Goal: Task Accomplishment & Management: Complete application form

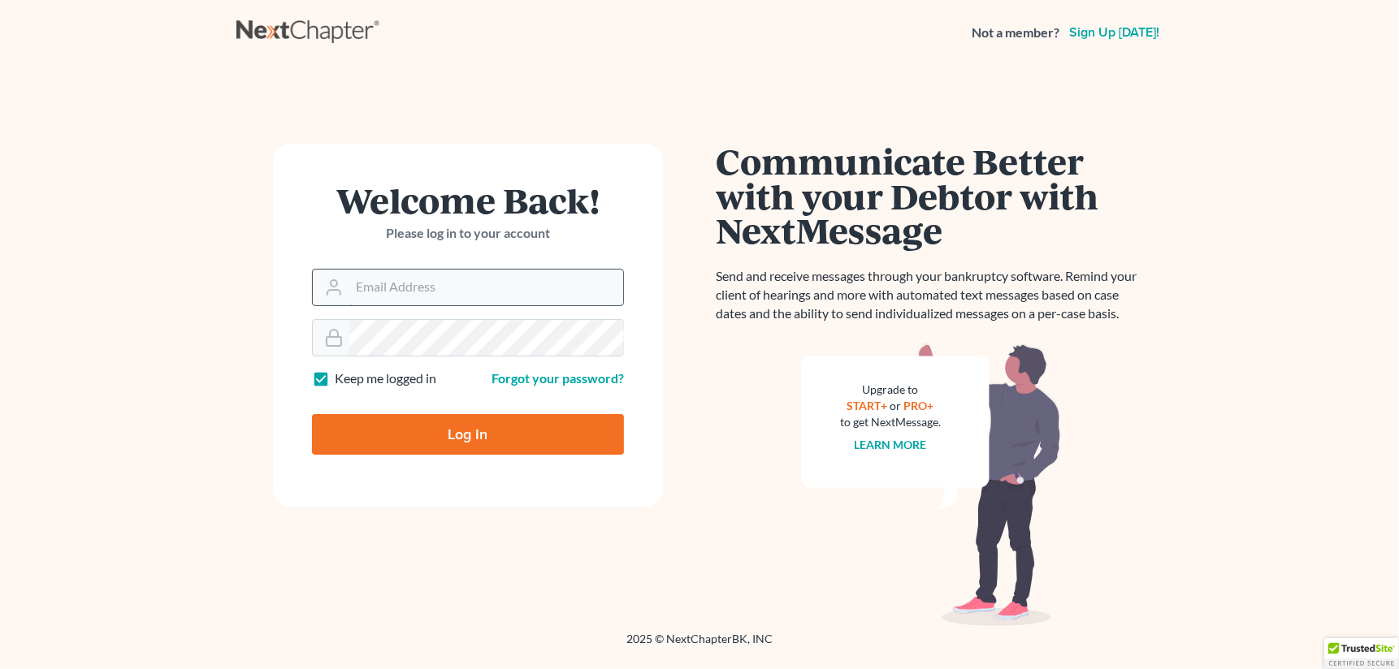
click at [543, 286] on input "Email Address" at bounding box center [486, 288] width 274 height 36
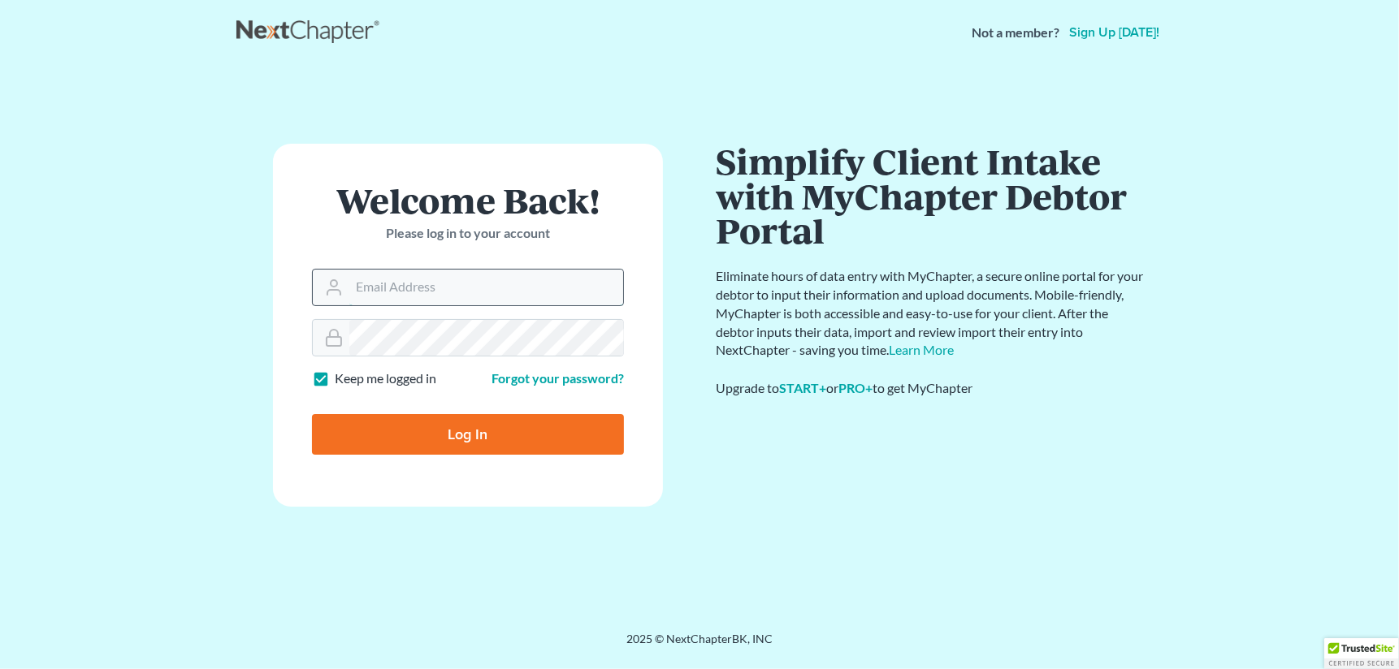
type input "a"
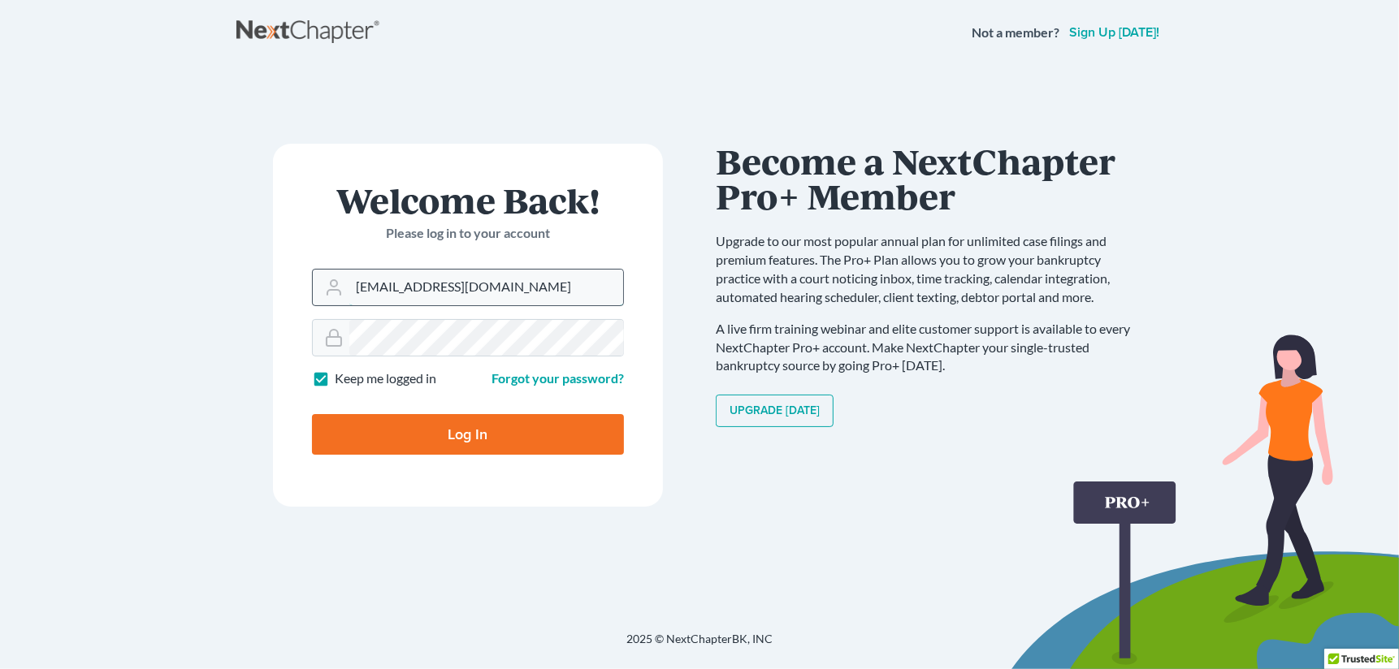
type input "[EMAIL_ADDRESS][DOMAIN_NAME]"
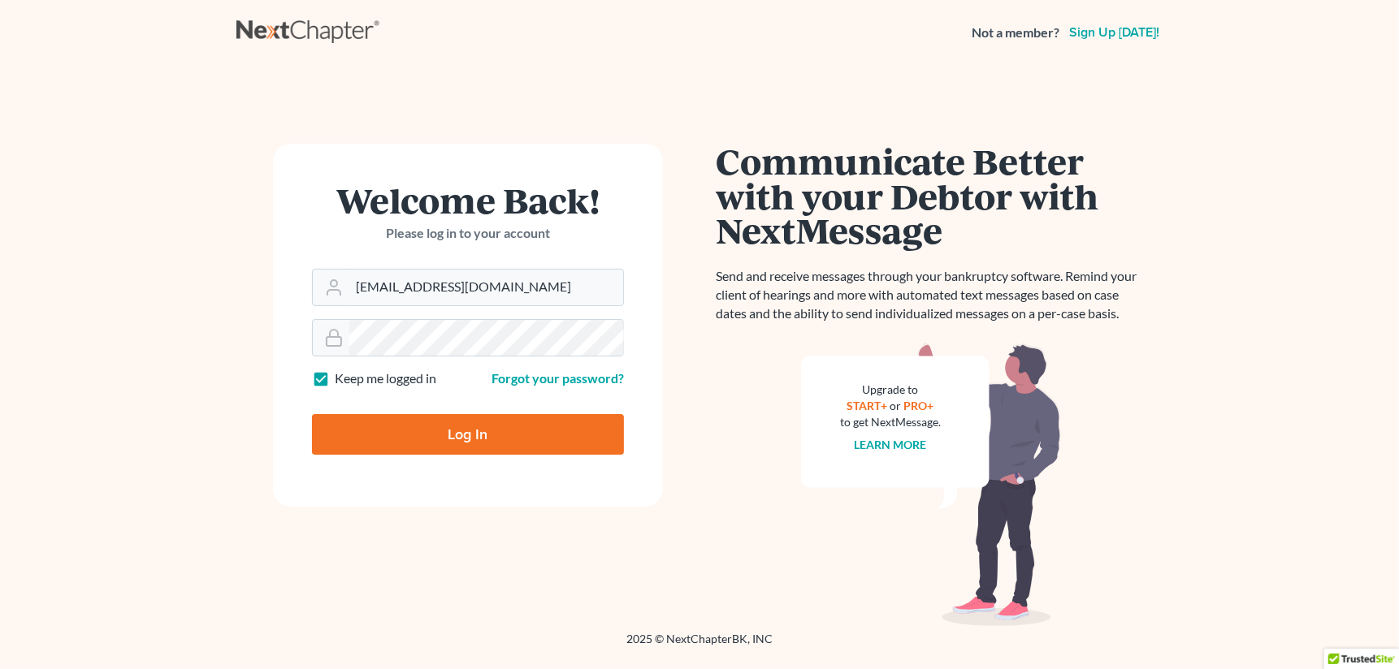
click at [490, 429] on input "Log In" at bounding box center [468, 434] width 312 height 41
type input "Thinking..."
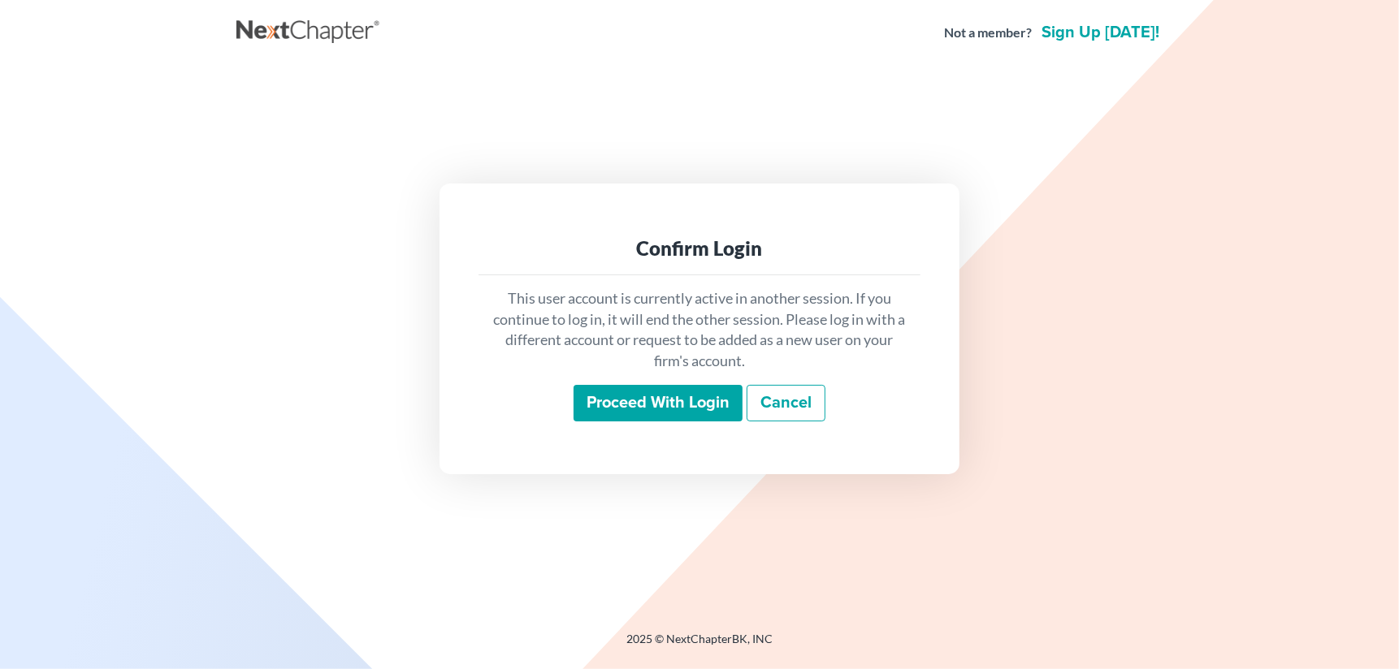
click at [650, 400] on input "Proceed with login" at bounding box center [657, 403] width 169 height 37
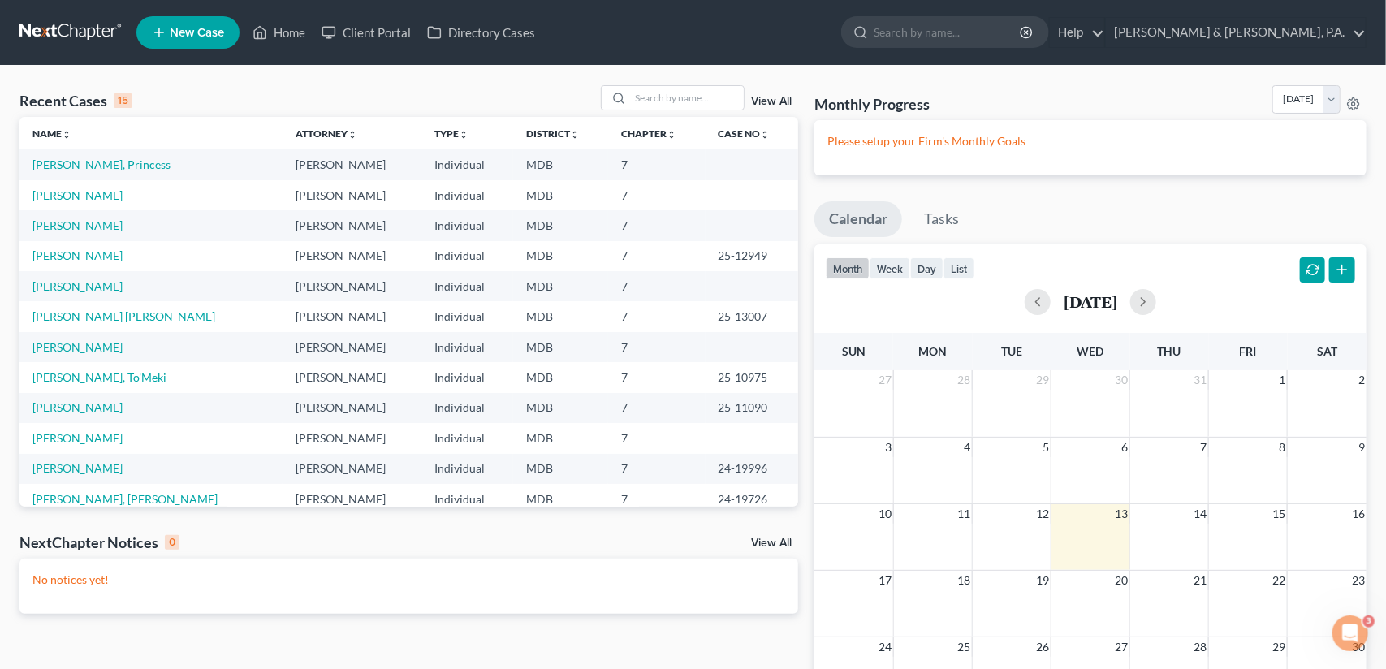
click at [106, 165] on link "Kennedy, Princess" at bounding box center [101, 165] width 138 height 14
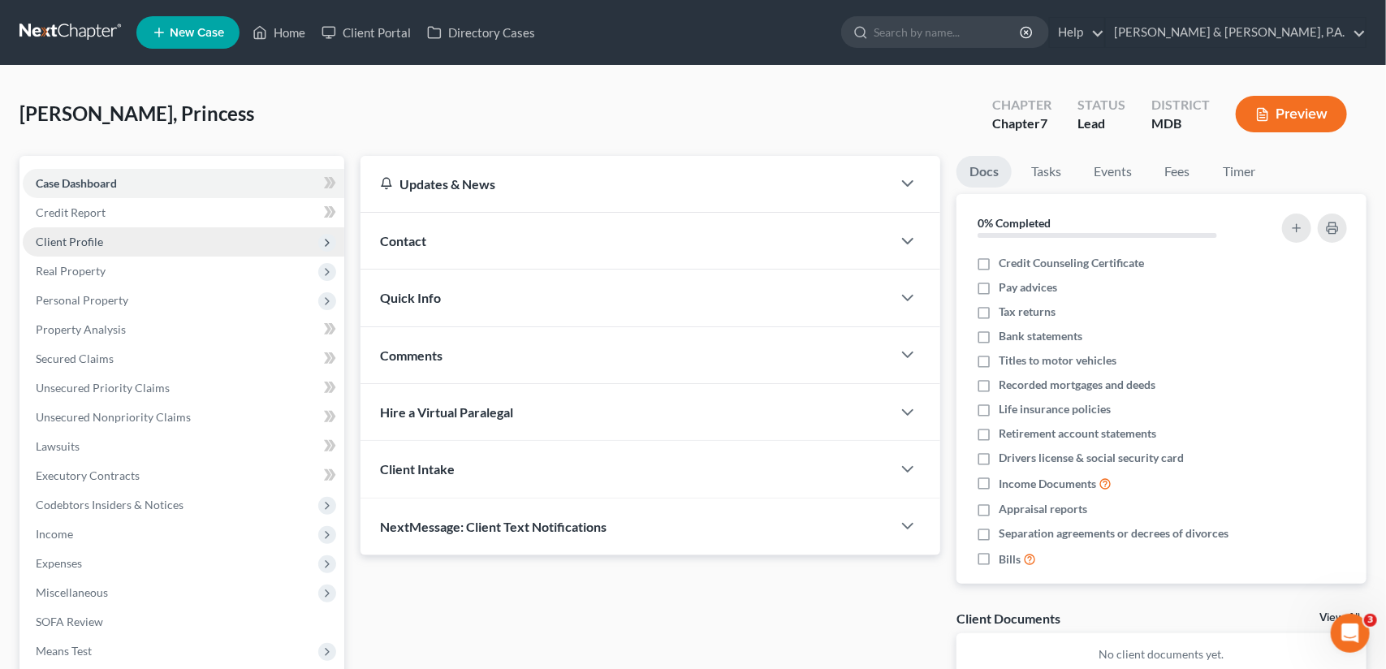
click at [80, 241] on span "Client Profile" at bounding box center [69, 242] width 67 height 14
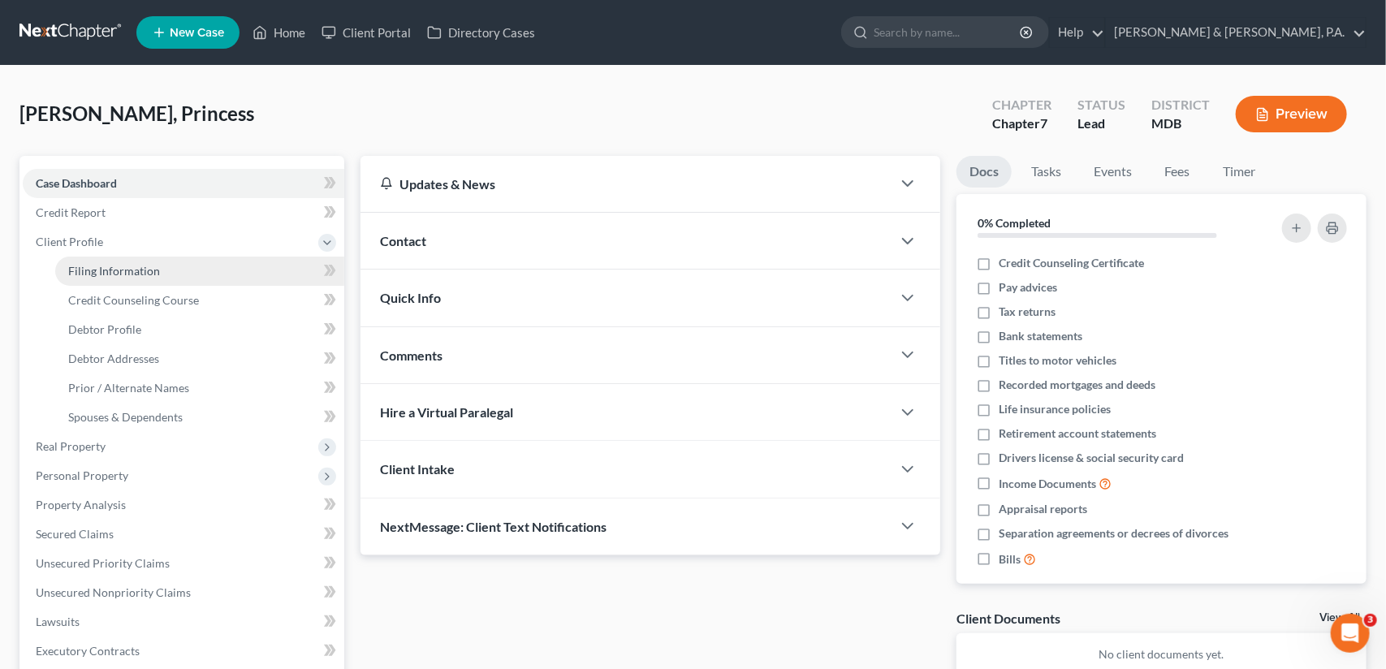
click at [90, 277] on link "Filing Information" at bounding box center [199, 271] width 289 height 29
select select "1"
select select "0"
select select "38"
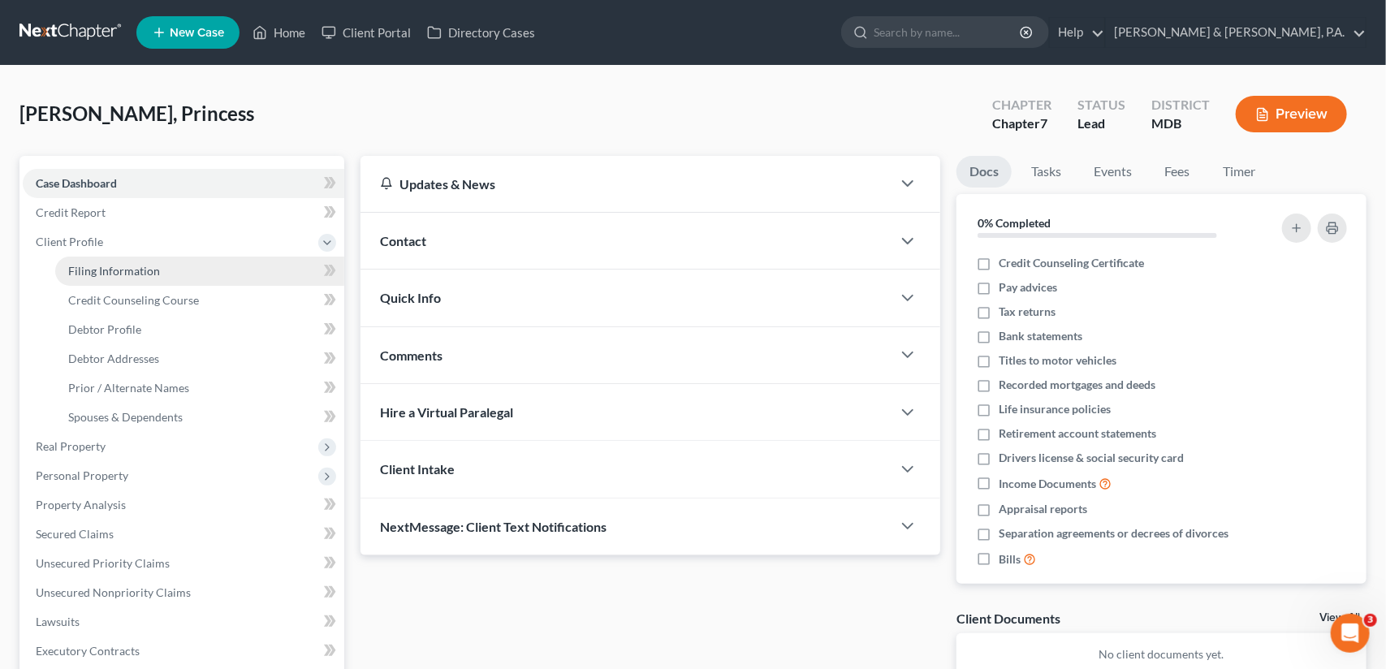
select select "21"
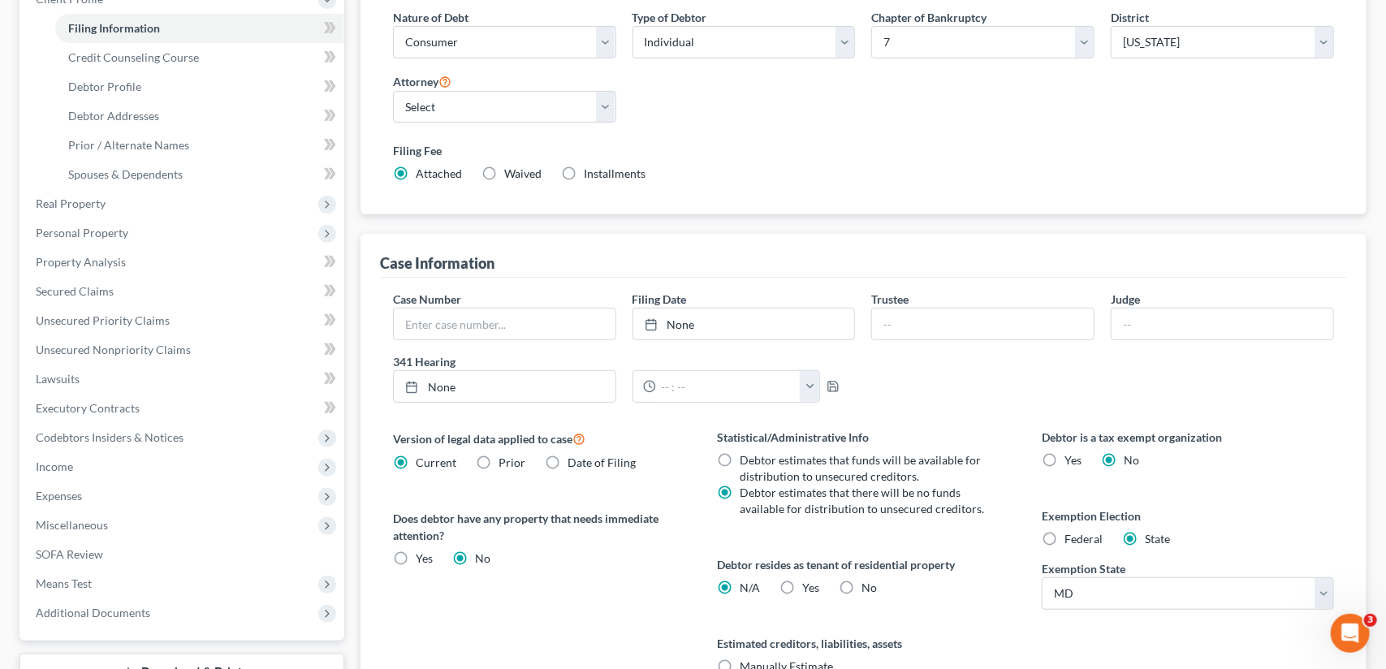
scroll to position [244, 0]
click at [803, 579] on label "Yes Yes" at bounding box center [811, 587] width 17 height 16
click at [810, 579] on input "Yes Yes" at bounding box center [815, 584] width 11 height 11
radio input "true"
radio input "false"
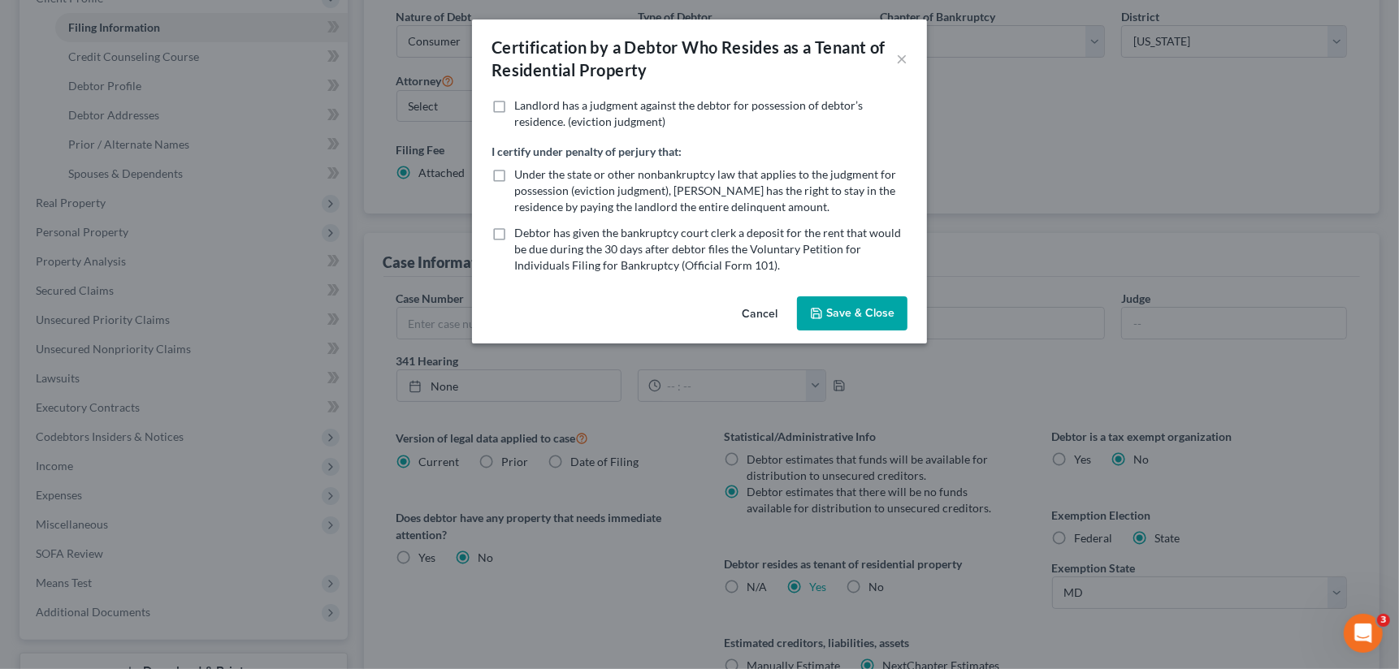
click at [827, 318] on button "Save & Close" at bounding box center [852, 313] width 110 height 34
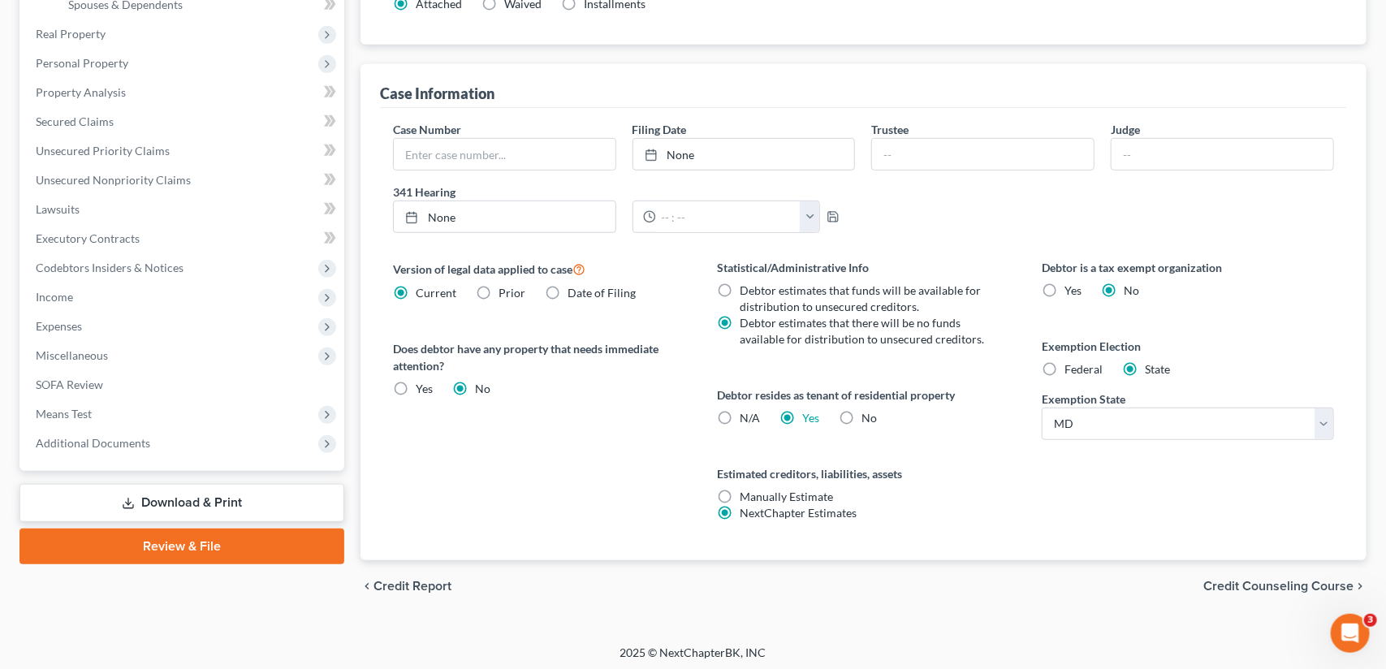
scroll to position [413, 0]
click at [1226, 582] on span "Credit Counseling Course" at bounding box center [1279, 586] width 150 height 13
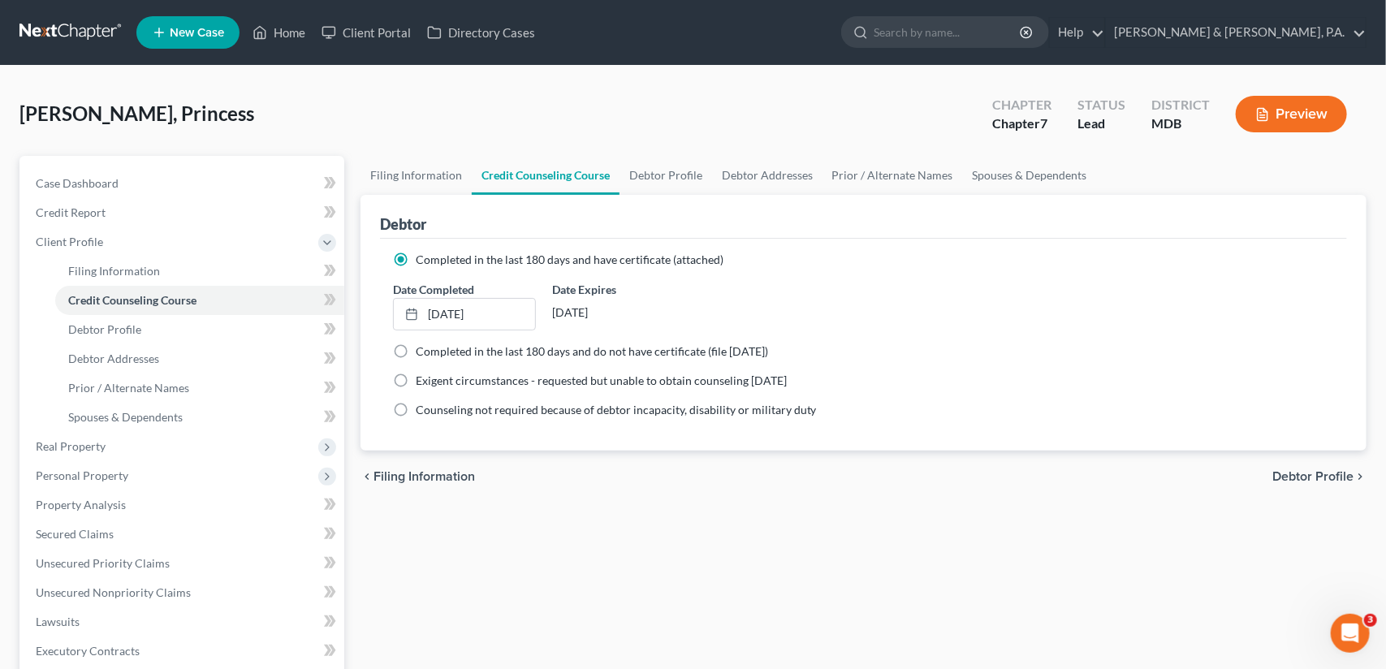
click at [1312, 478] on span "Debtor Profile" at bounding box center [1313, 476] width 81 height 13
select select "0"
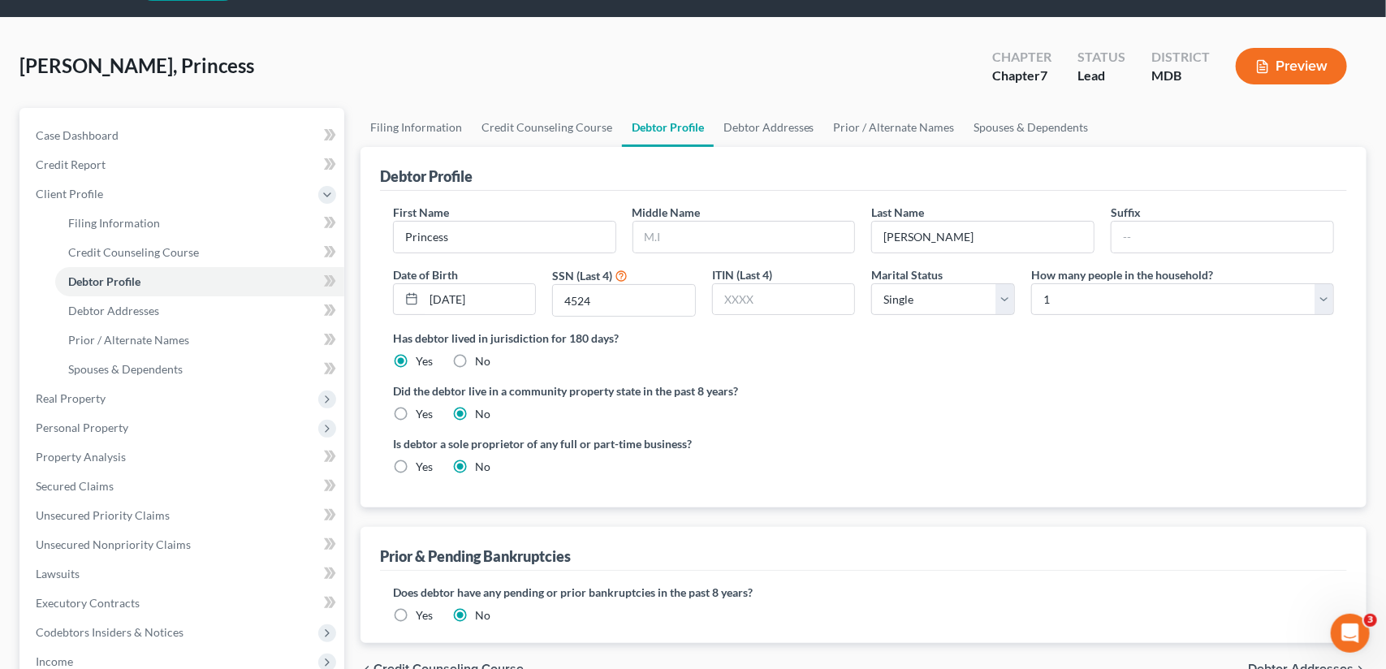
scroll to position [162, 0]
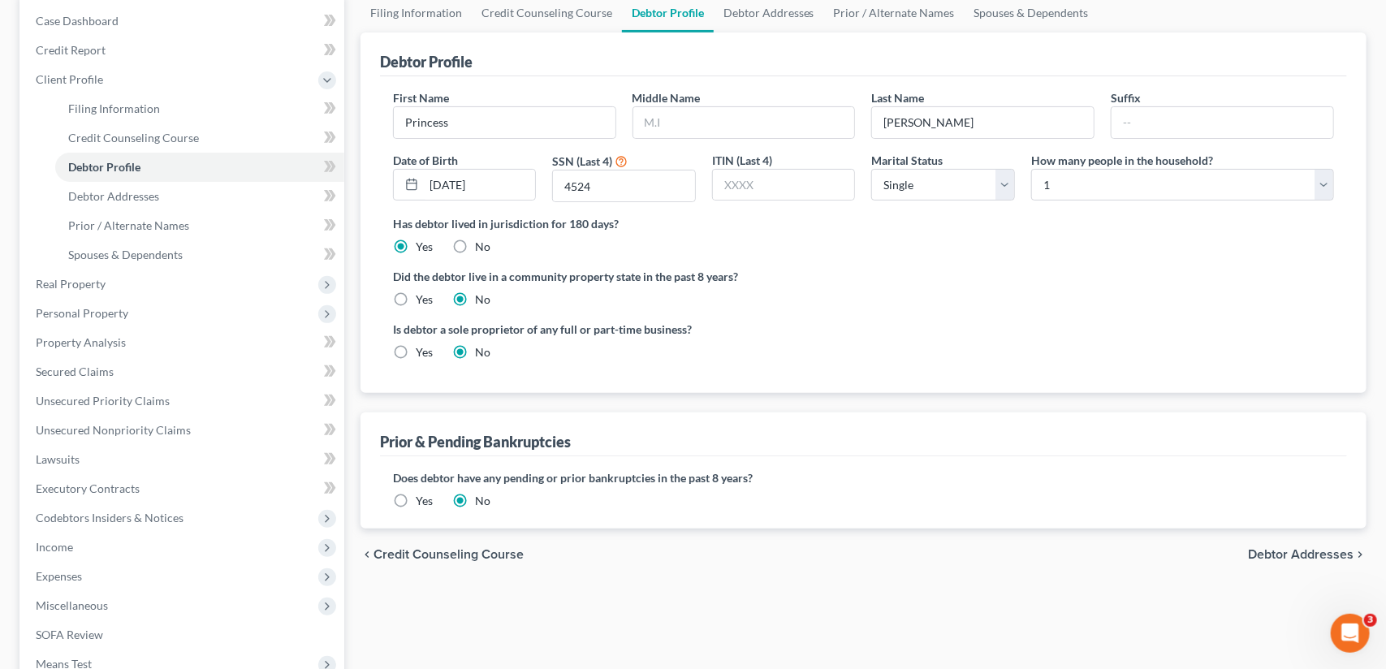
click at [1264, 553] on span "Debtor Addresses" at bounding box center [1301, 554] width 106 height 13
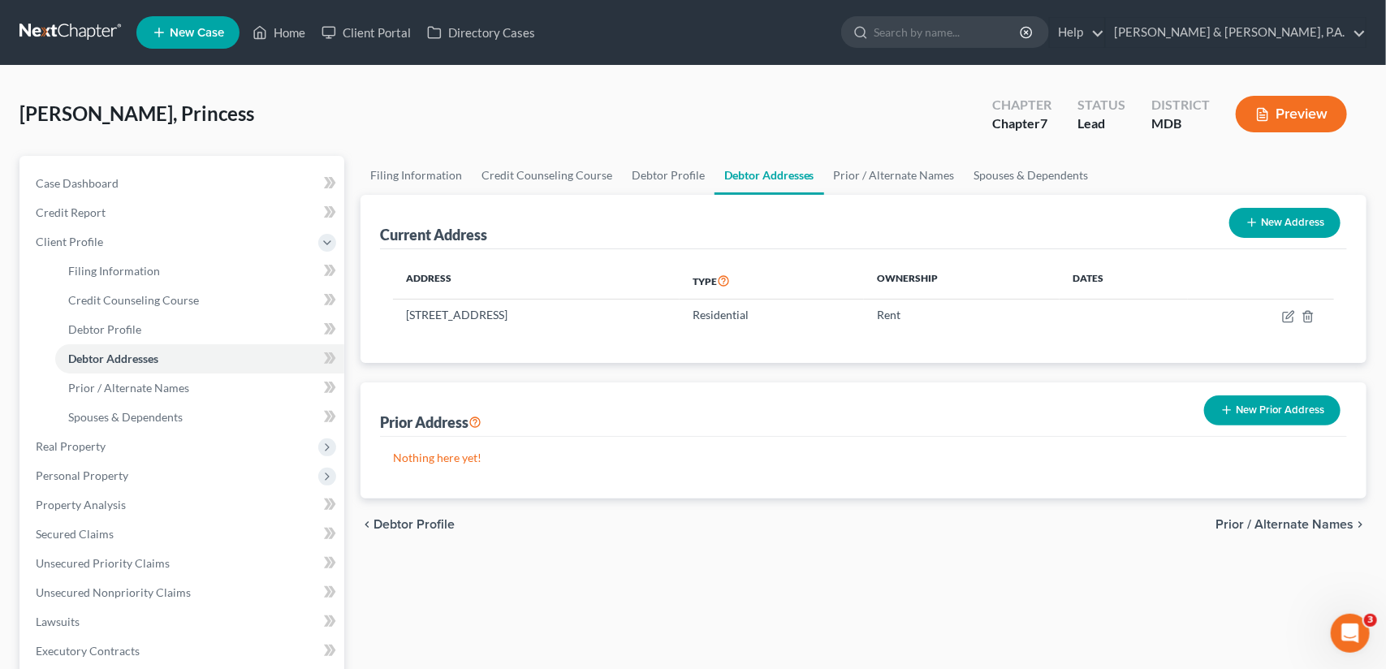
click at [1226, 519] on span "Prior / Alternate Names" at bounding box center [1285, 524] width 138 height 13
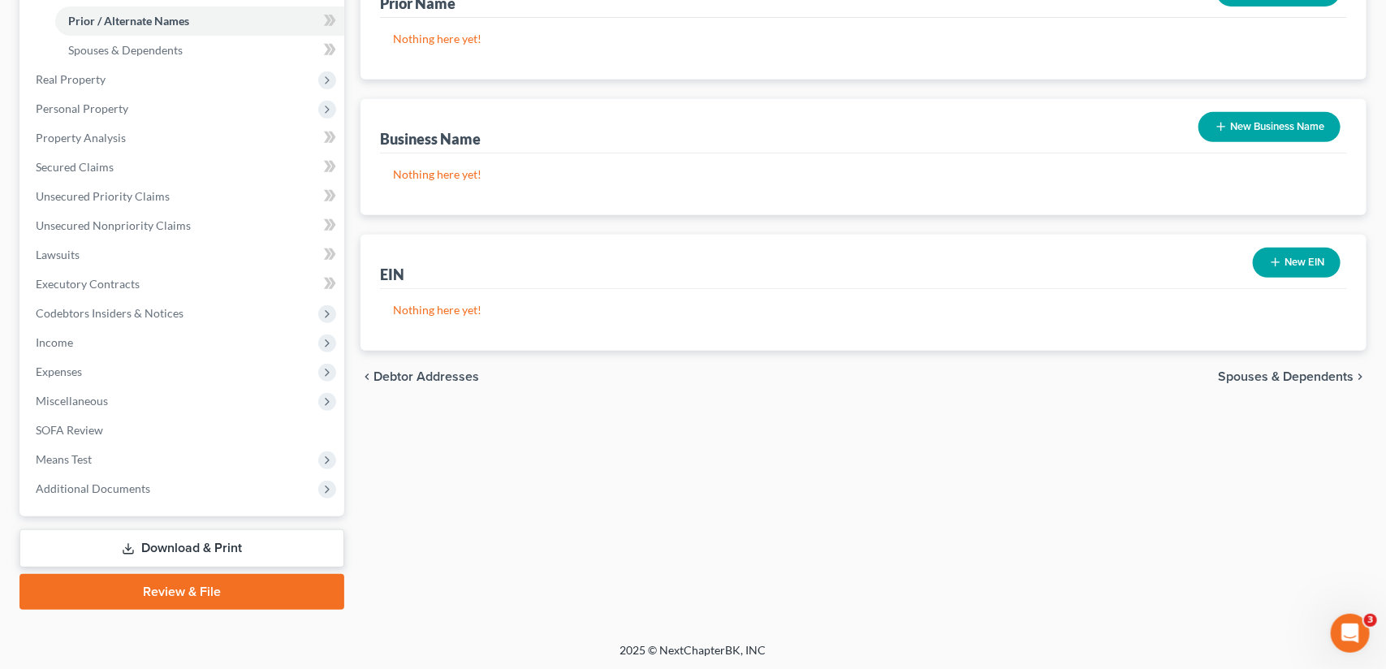
scroll to position [367, 0]
click at [1252, 371] on span "Spouses & Dependents" at bounding box center [1286, 376] width 136 height 13
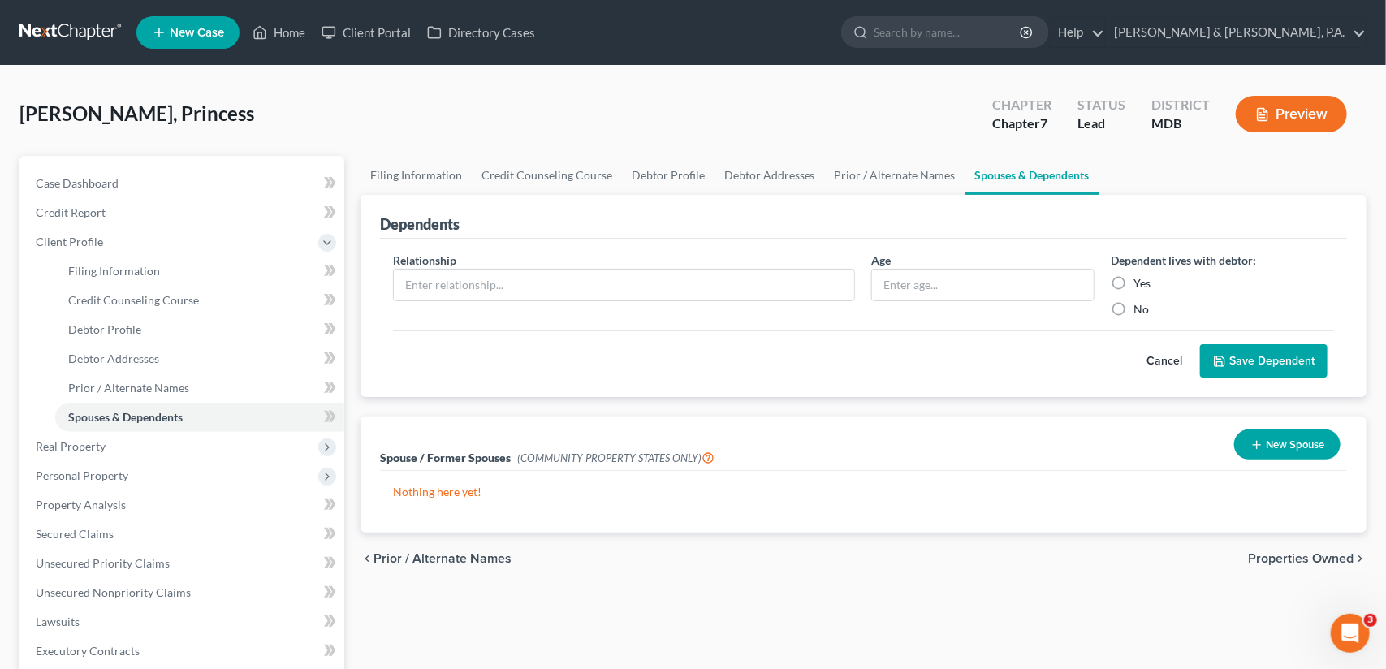
click at [1282, 552] on span "Properties Owned" at bounding box center [1301, 558] width 106 height 13
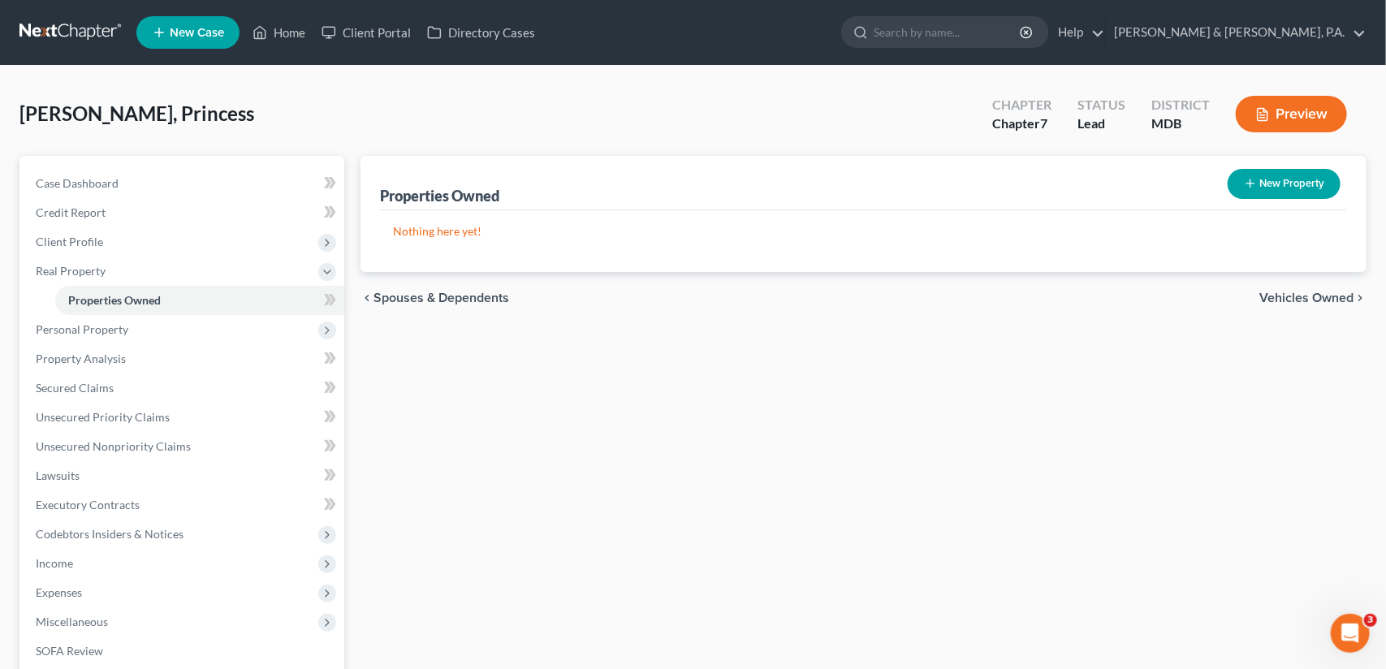
click at [1316, 298] on span "Vehicles Owned" at bounding box center [1307, 298] width 94 height 13
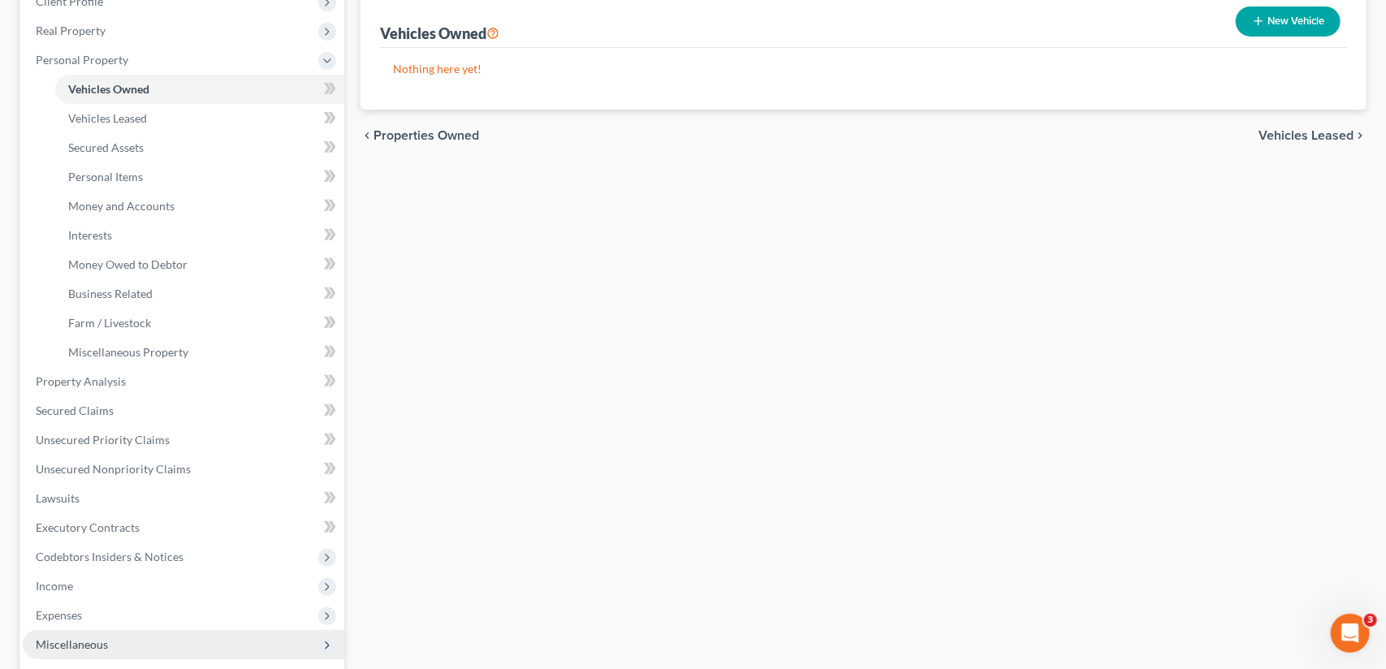
scroll to position [484, 0]
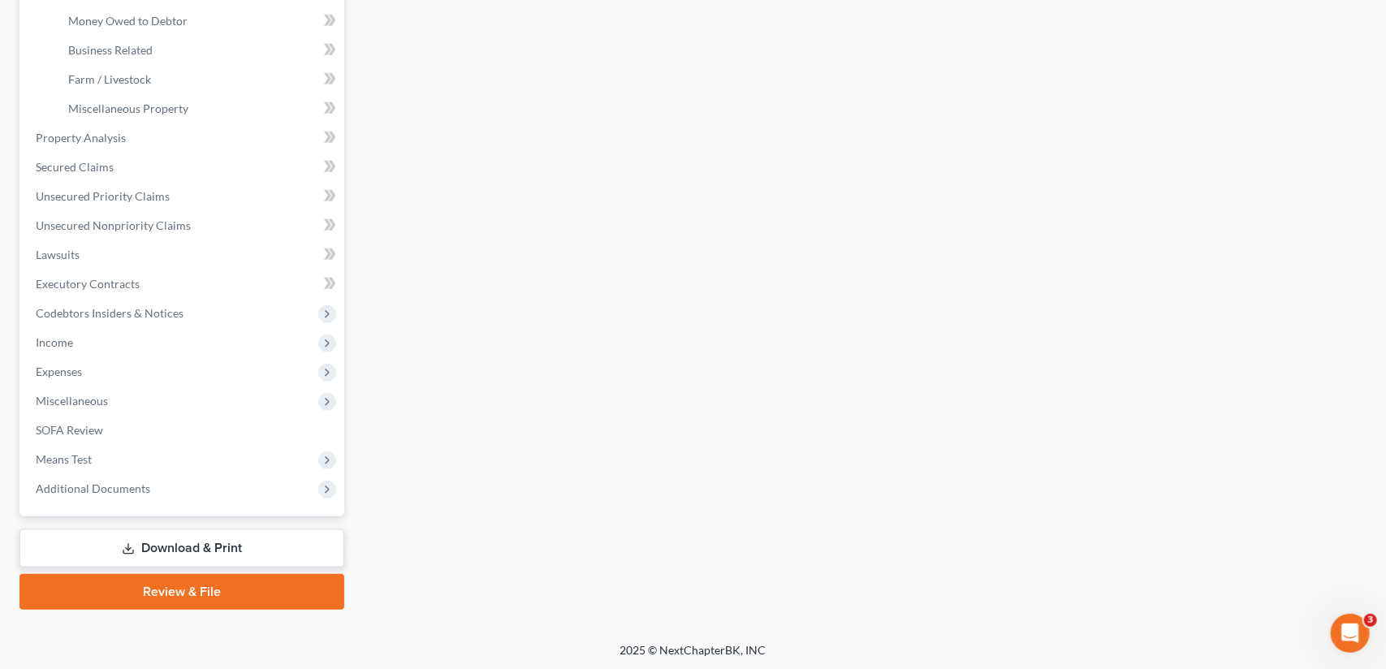
click at [190, 542] on link "Download & Print" at bounding box center [181, 549] width 325 height 38
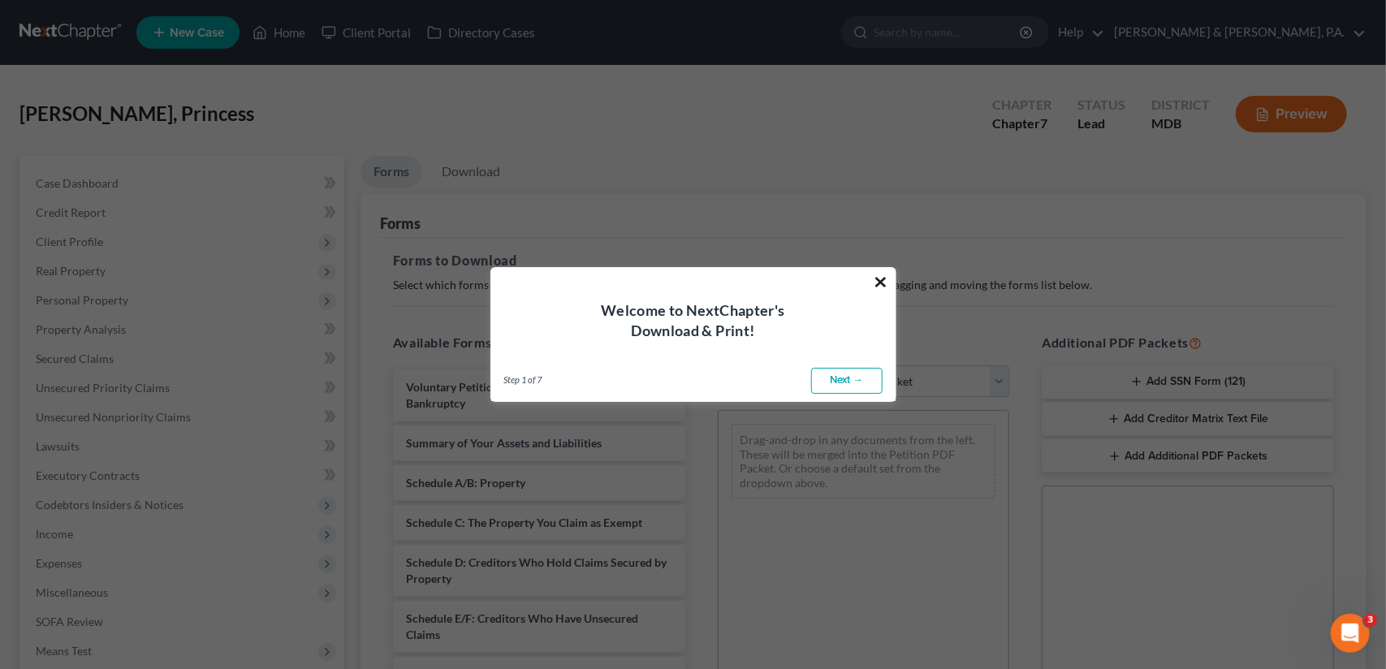
click at [883, 276] on button "×" at bounding box center [881, 282] width 15 height 26
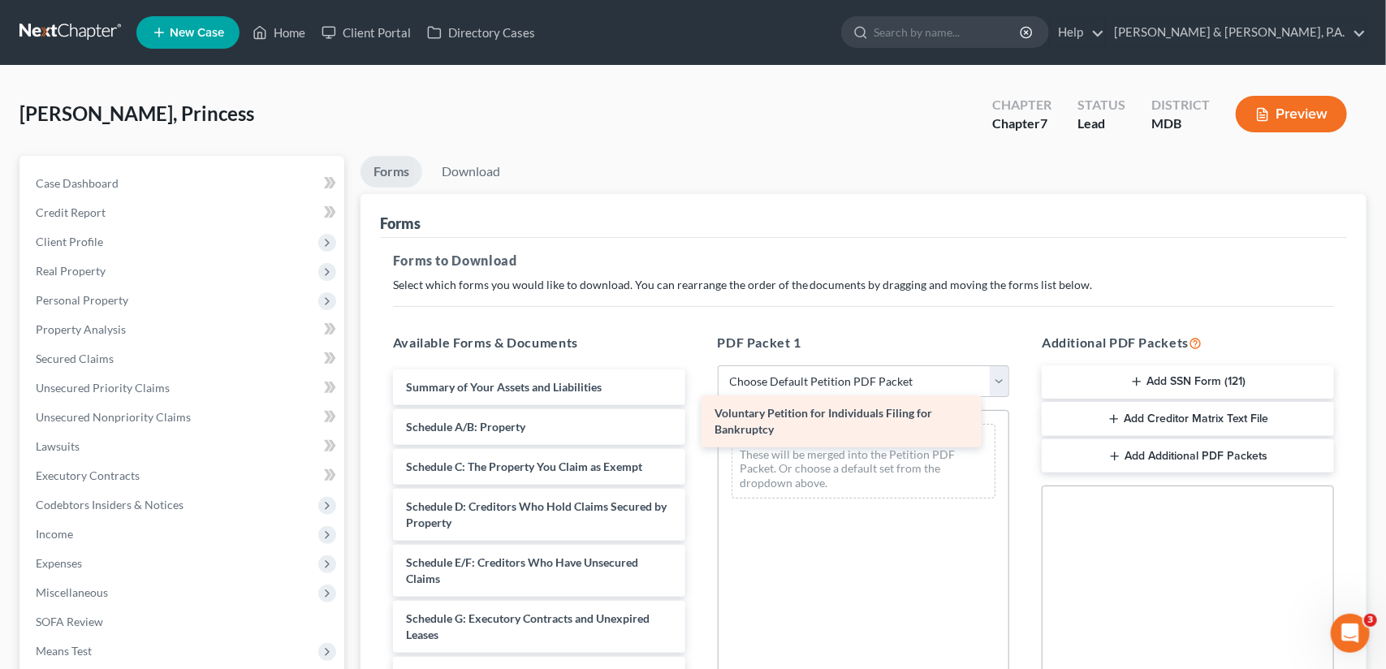
drag, startPoint x: 525, startPoint y: 396, endPoint x: 833, endPoint y: 423, distance: 309.9
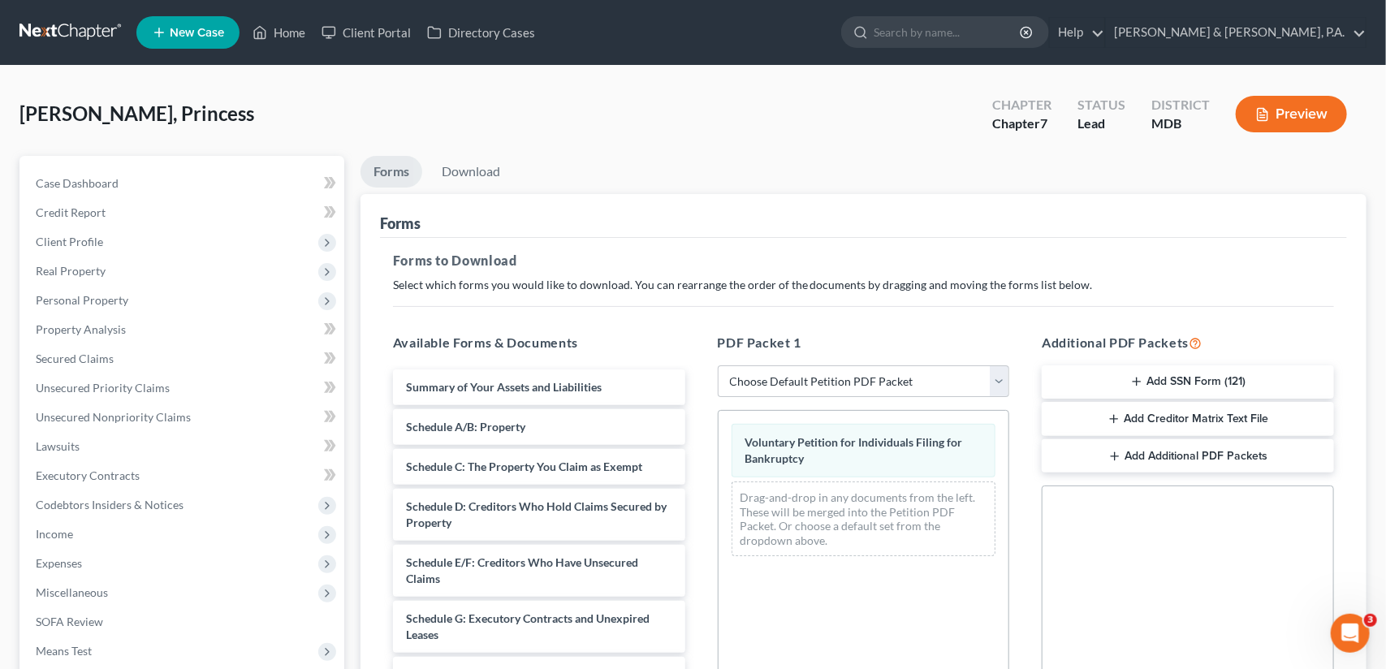
click at [1159, 374] on button "Add SSN Form (121)" at bounding box center [1188, 382] width 292 height 34
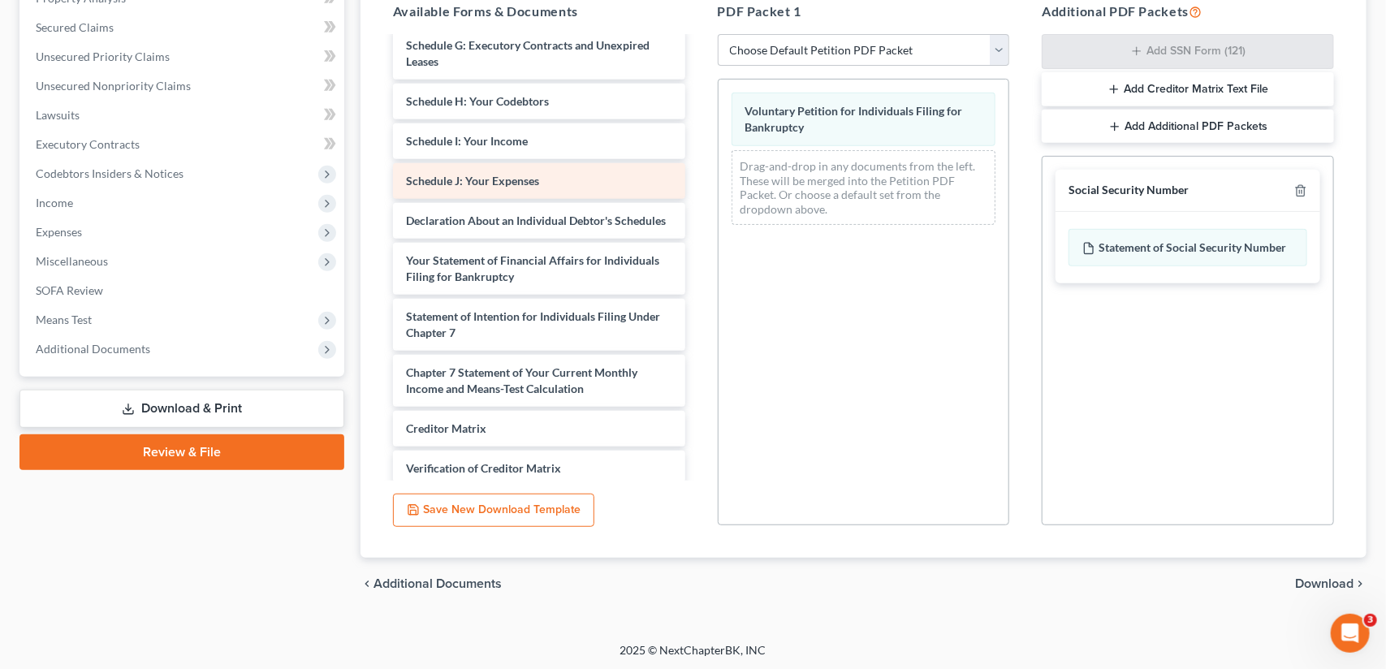
scroll to position [244, 0]
click at [1321, 585] on span "Download" at bounding box center [1324, 583] width 58 height 13
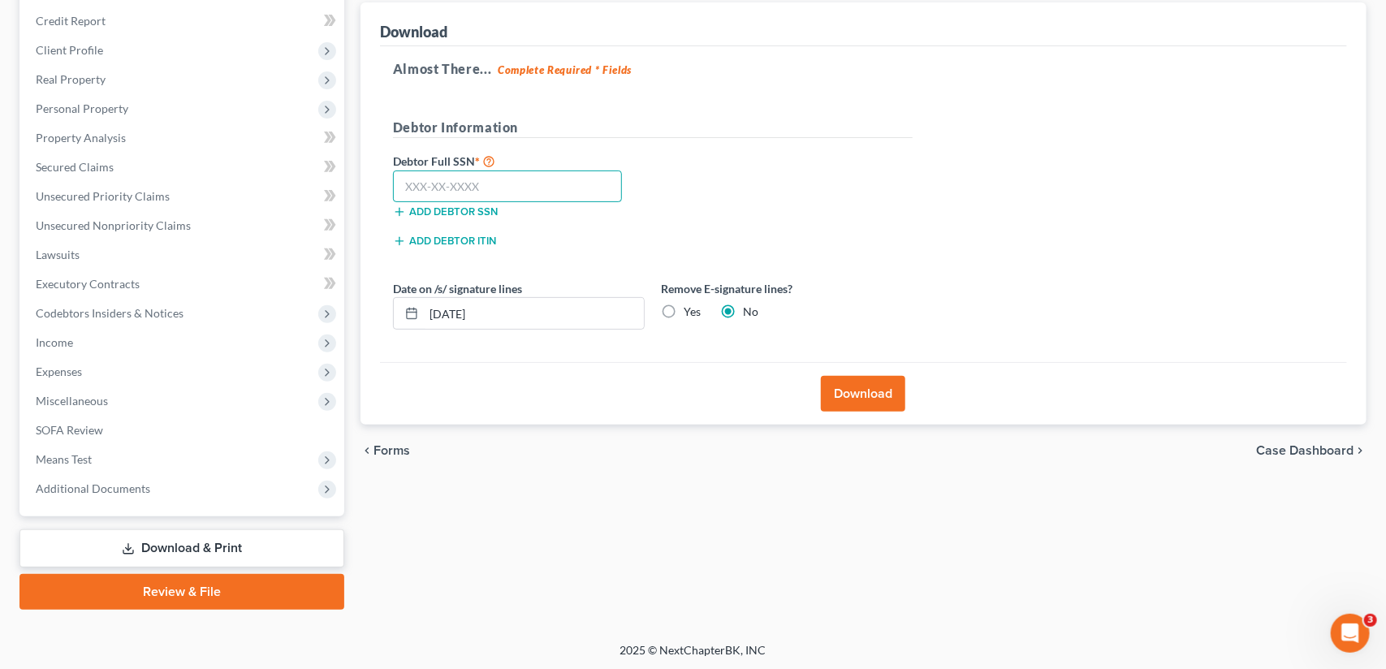
click at [404, 188] on input "text" at bounding box center [508, 187] width 230 height 32
type input "220-86-4524"
click at [684, 311] on label "Yes" at bounding box center [692, 312] width 17 height 16
click at [690, 311] on input "Yes" at bounding box center [695, 309] width 11 height 11
radio input "true"
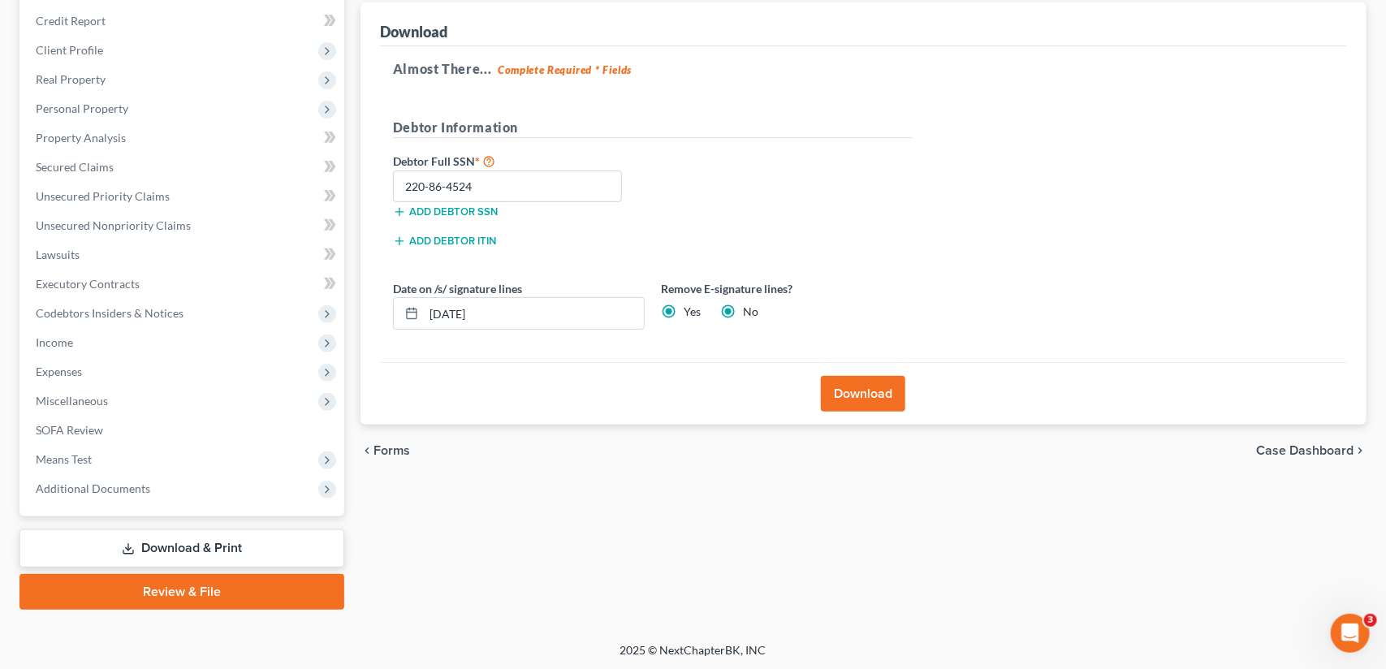
radio input "false"
click at [863, 390] on button "Download" at bounding box center [863, 394] width 84 height 36
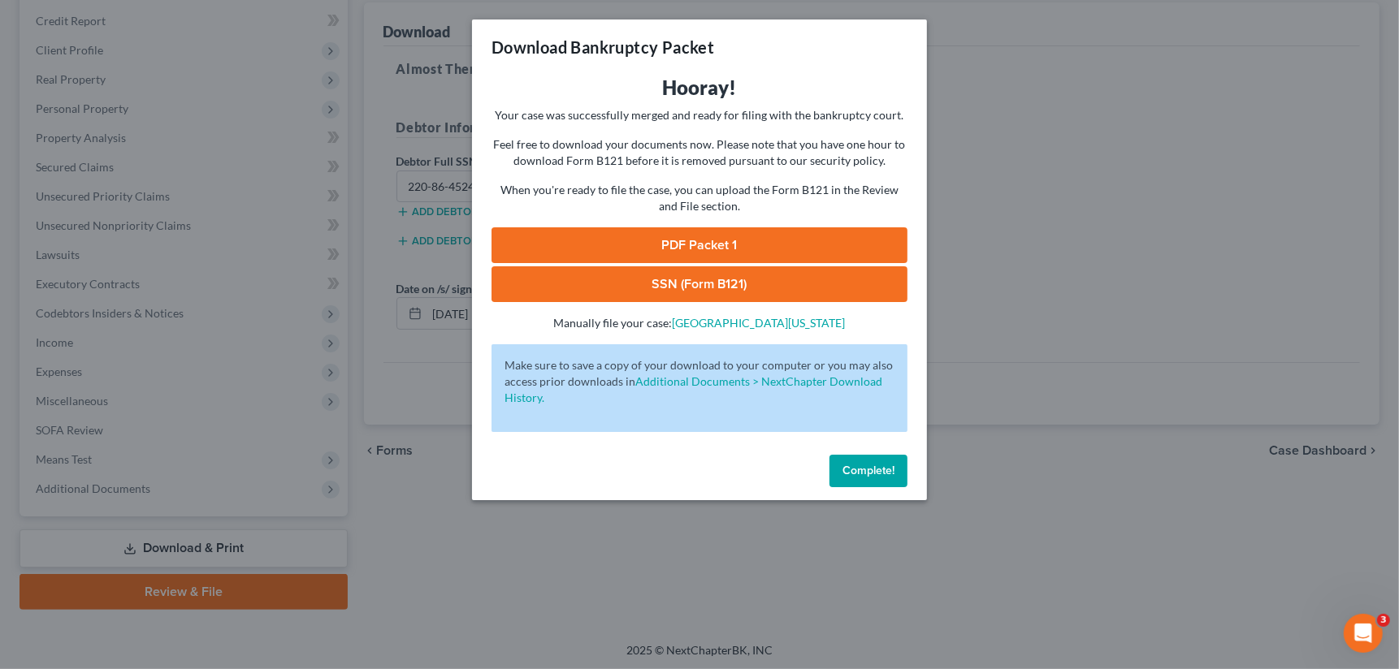
click at [694, 248] on link "PDF Packet 1" at bounding box center [699, 245] width 416 height 36
click at [696, 280] on link "SSN (Form B121)" at bounding box center [699, 284] width 416 height 36
click at [854, 475] on span "Complete!" at bounding box center [868, 471] width 52 height 14
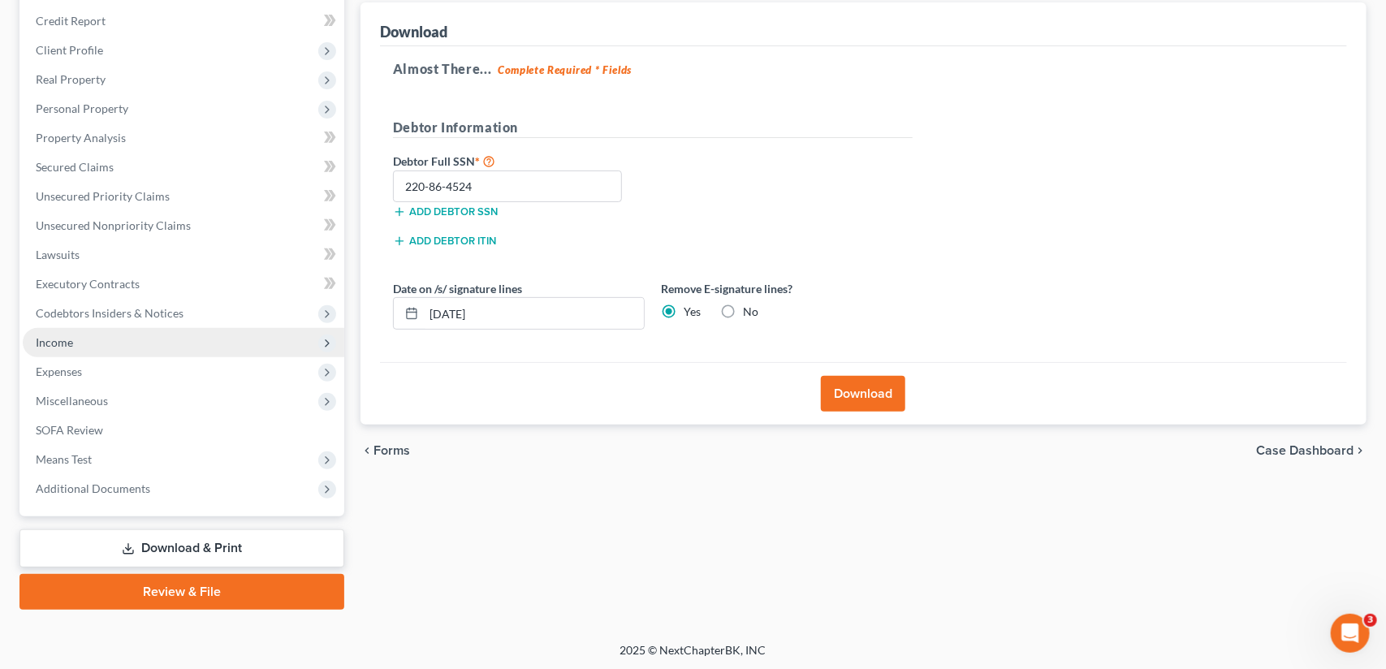
click at [131, 344] on span "Income" at bounding box center [184, 342] width 322 height 29
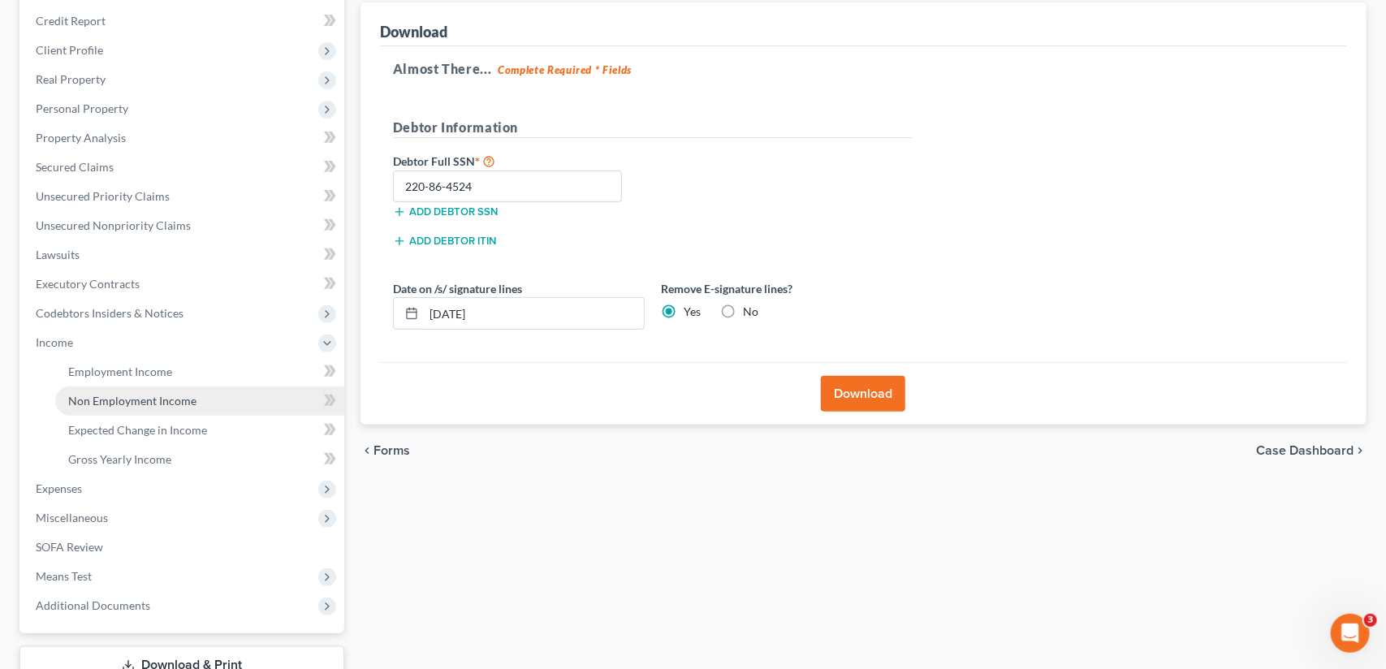
click at [132, 396] on span "Non Employment Income" at bounding box center [132, 401] width 128 height 14
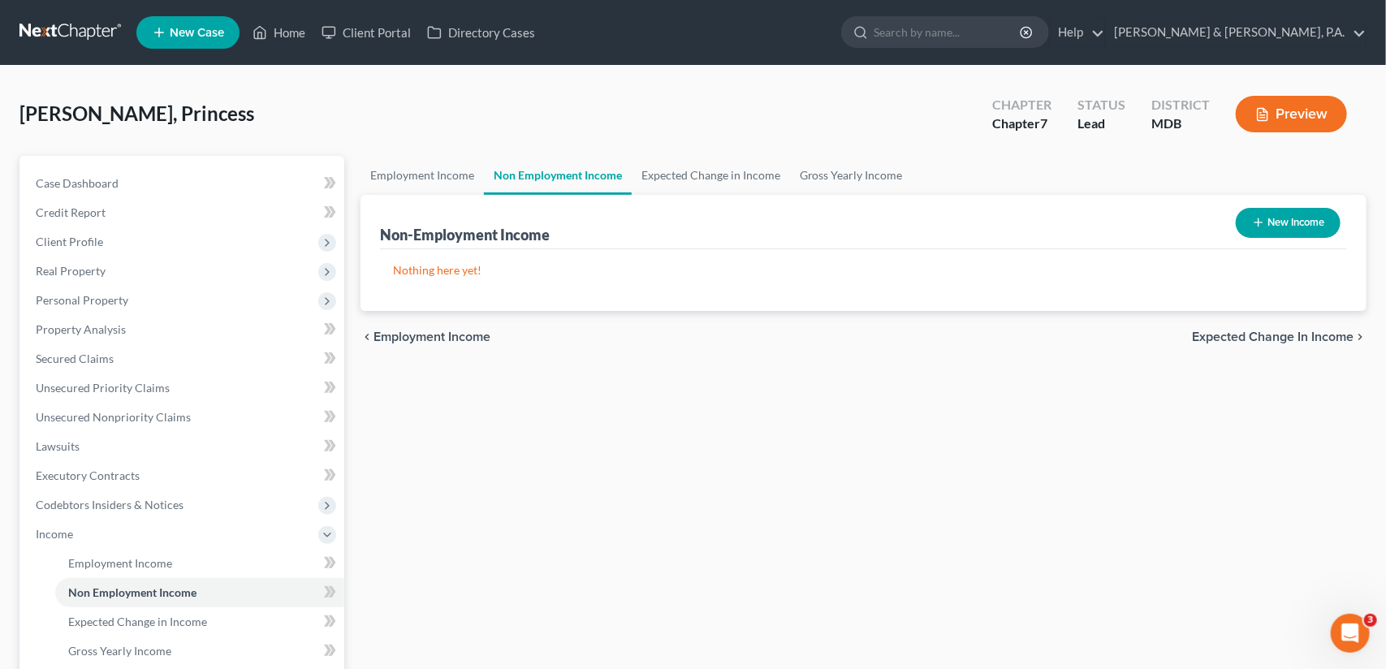
click at [1291, 216] on button "New Income" at bounding box center [1288, 223] width 105 height 30
select select "0"
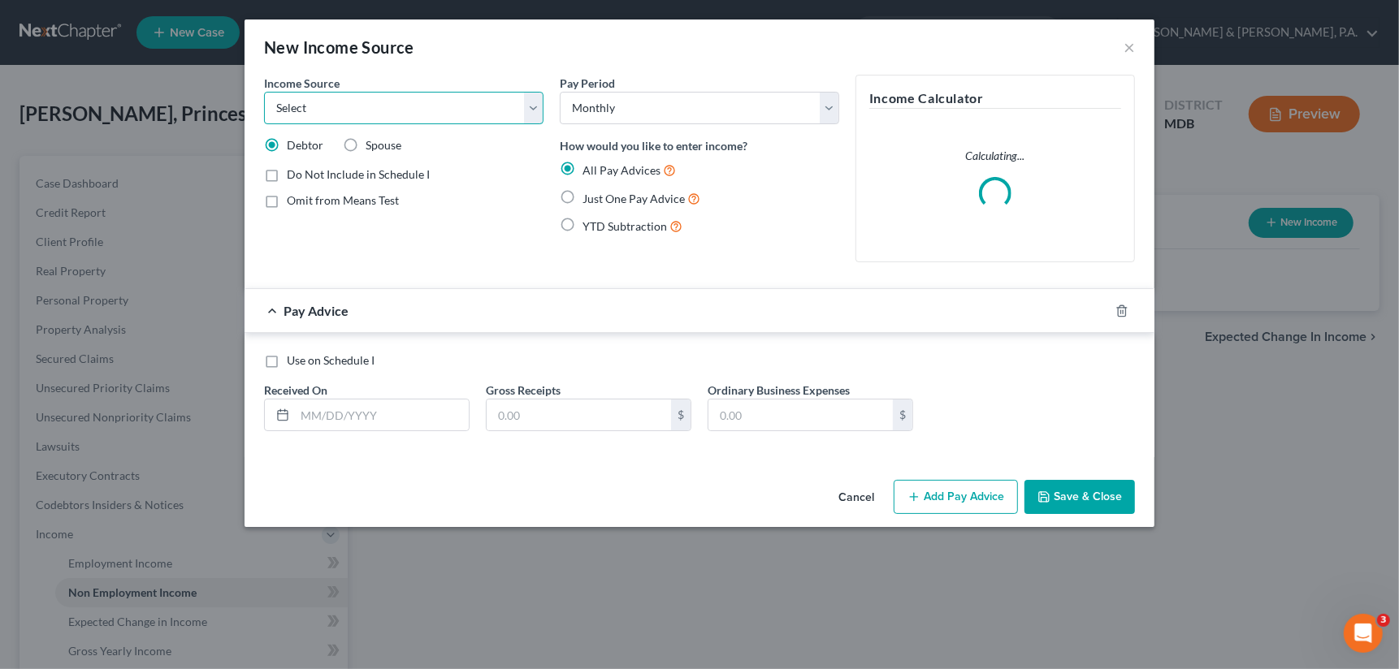
click at [536, 114] on select "Select Unemployment Disability (from employer) Pension Retirement Social Securi…" at bounding box center [403, 108] width 279 height 32
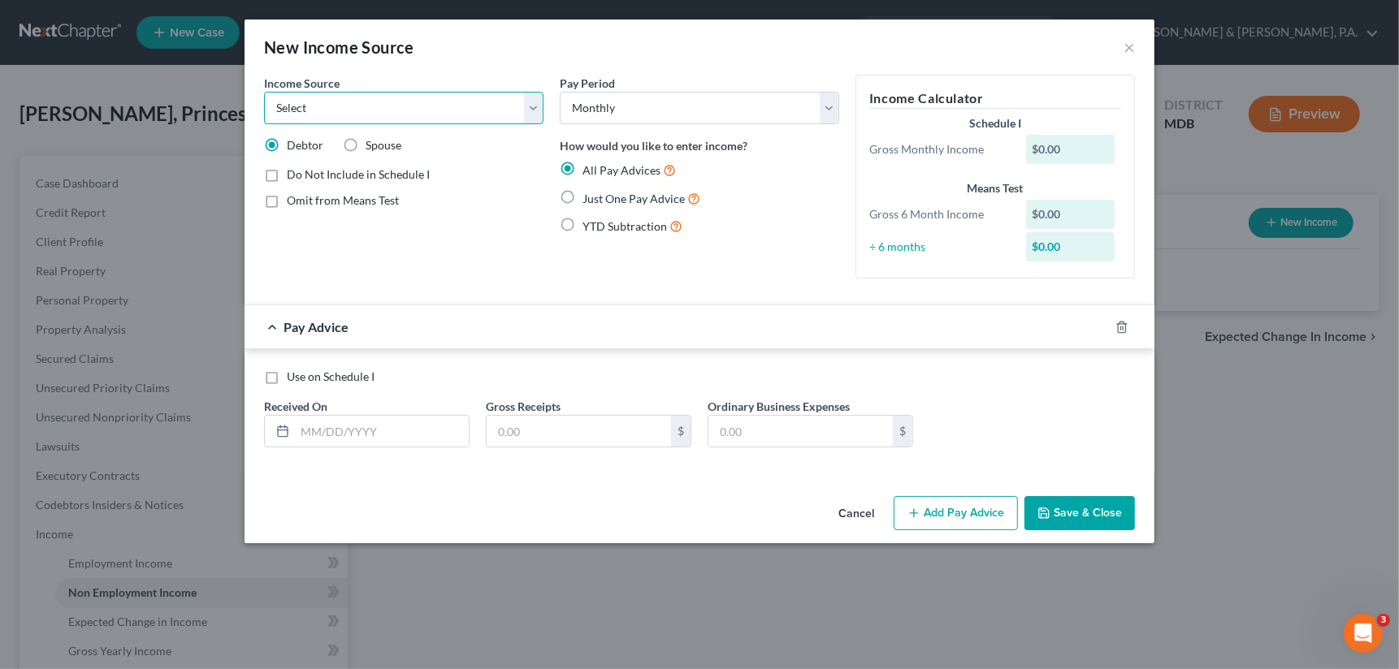
select select "0"
click at [264, 92] on select "Select Unemployment Disability (from employer) Pension Retirement Social Securi…" at bounding box center [403, 108] width 279 height 32
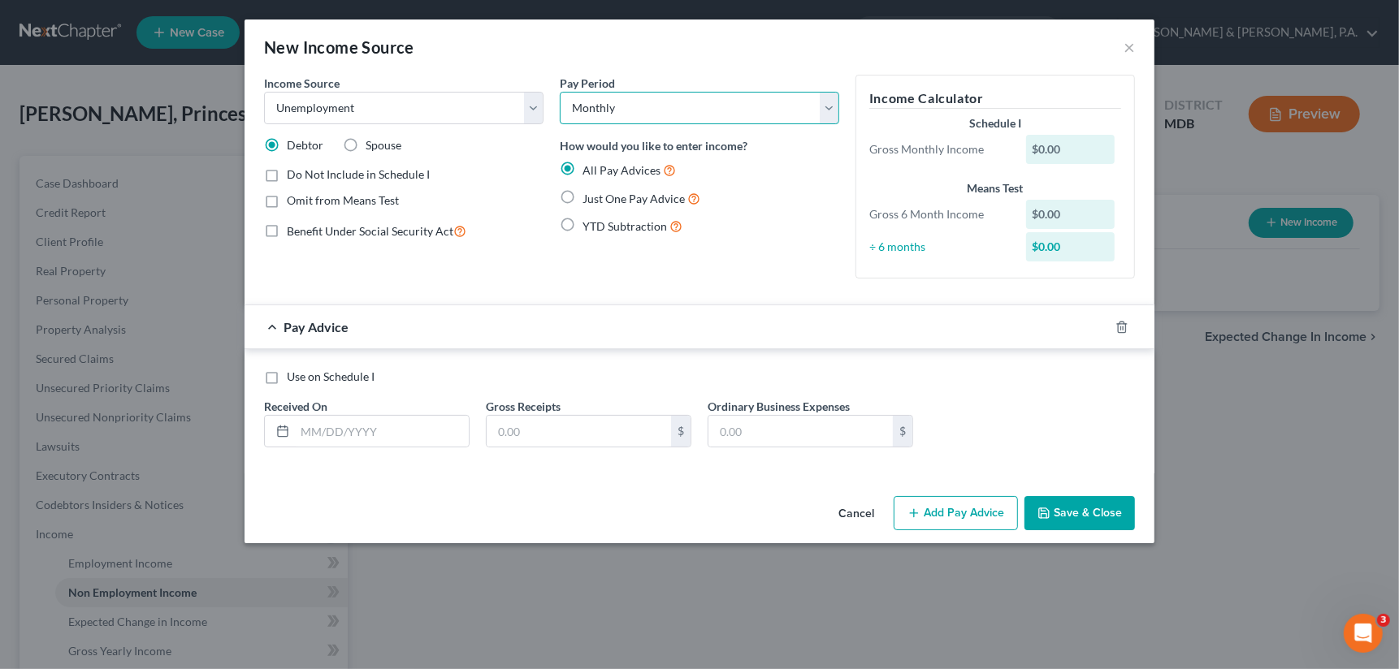
click at [832, 105] on select "Select Monthly Twice Monthly Every Other Week Weekly" at bounding box center [699, 108] width 279 height 32
select select "3"
click at [560, 92] on select "Select Monthly Twice Monthly Every Other Week Weekly" at bounding box center [699, 108] width 279 height 32
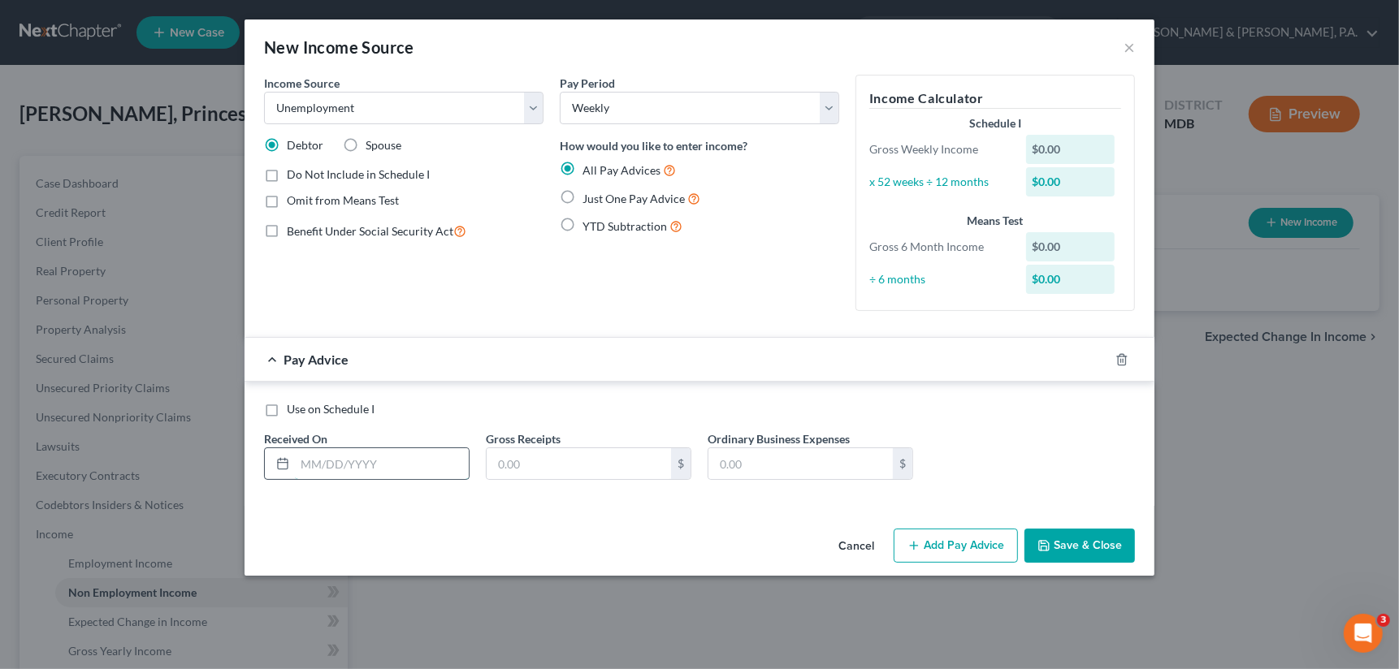
click at [347, 456] on input "text" at bounding box center [382, 463] width 174 height 31
type input "4"
type input "06/24/2025"
click at [287, 408] on label "Use on Schedule I" at bounding box center [331, 409] width 88 height 16
click at [293, 408] on input "Use on Schedule I" at bounding box center [298, 406] width 11 height 11
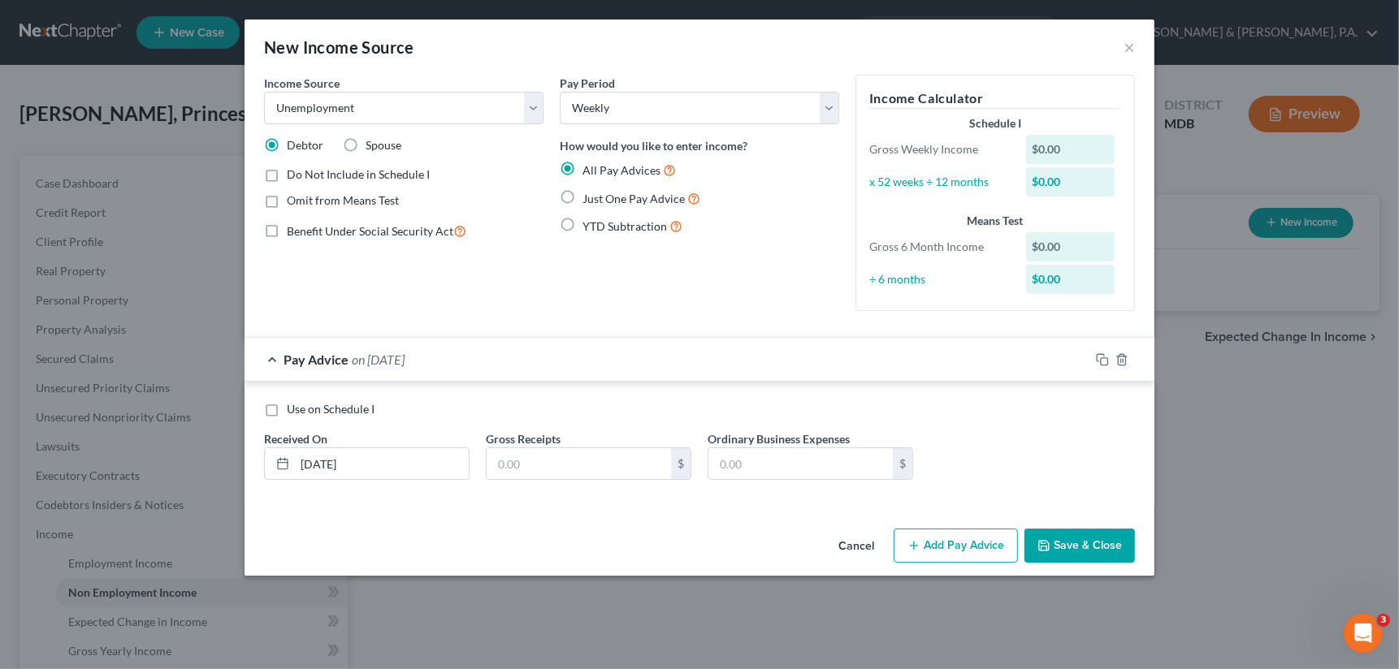
checkbox input "true"
click at [504, 469] on input "text" at bounding box center [578, 463] width 184 height 31
type input "430"
click at [582, 196] on label "Just One Pay Advice" at bounding box center [641, 198] width 118 height 19
click at [589, 196] on input "Just One Pay Advice" at bounding box center [594, 194] width 11 height 11
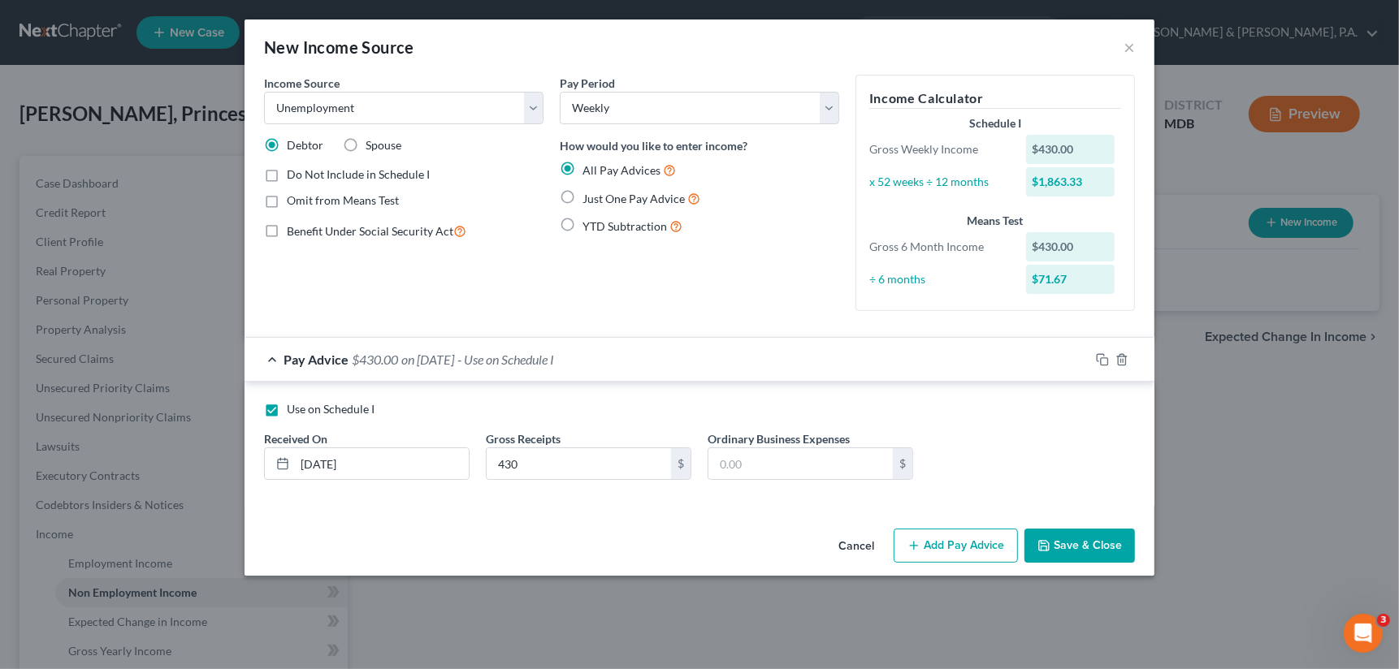
radio input "true"
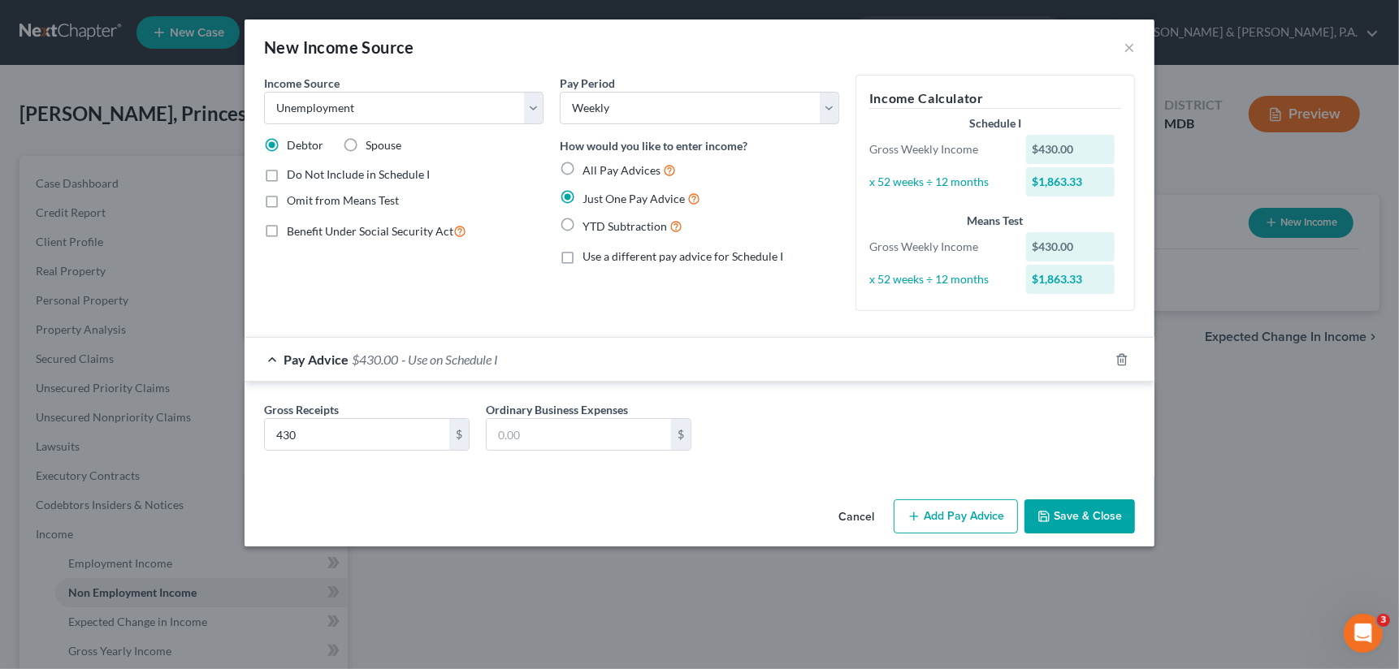
click at [1062, 521] on button "Save & Close" at bounding box center [1079, 516] width 110 height 34
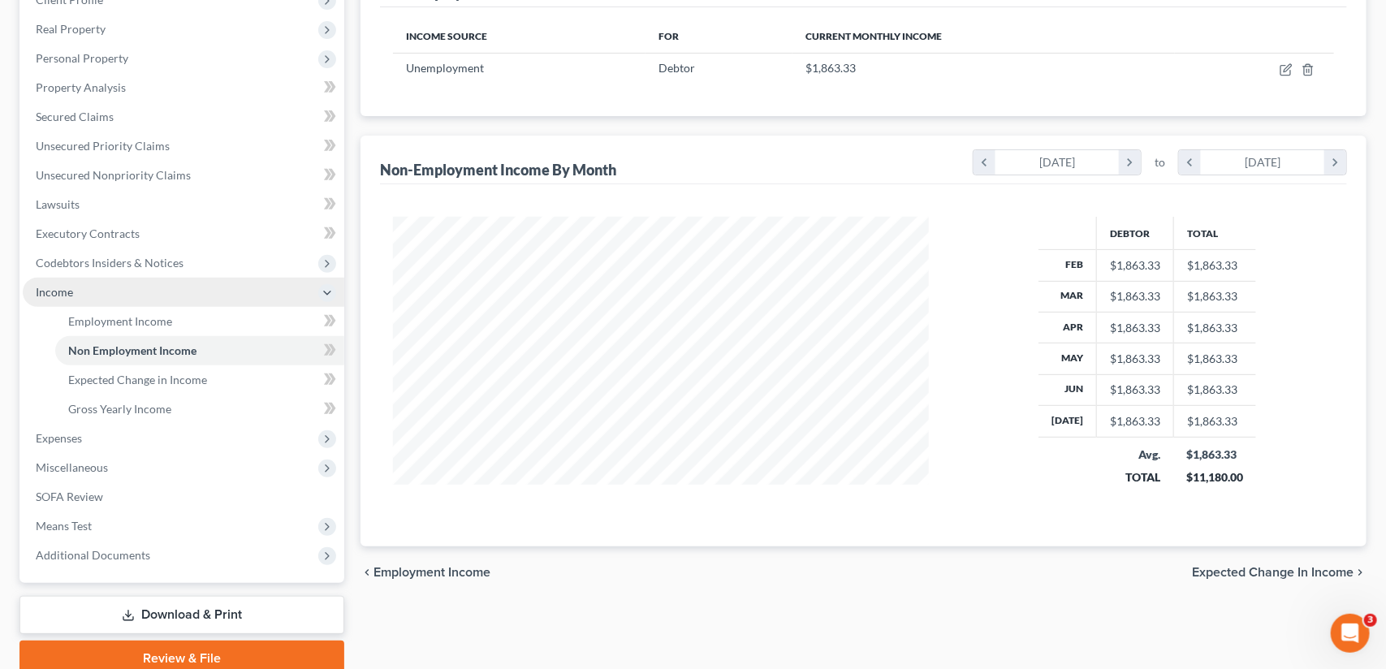
scroll to position [244, 0]
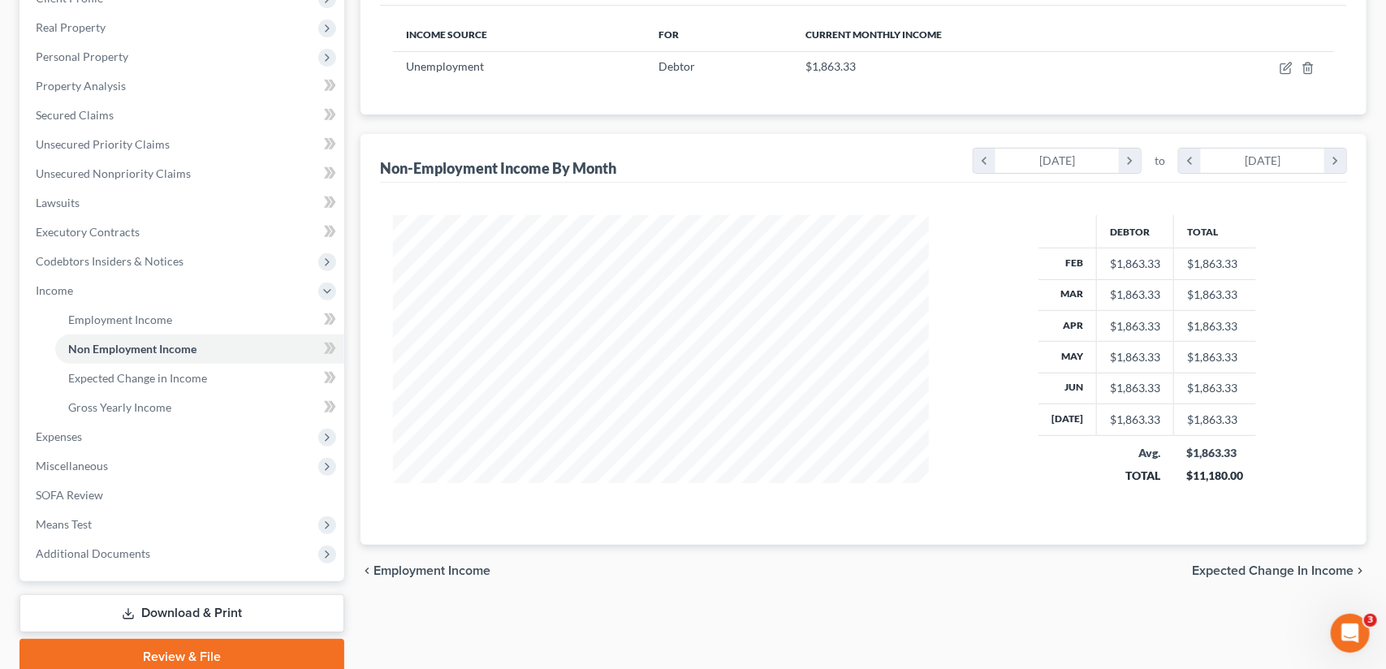
click at [197, 614] on link "Download & Print" at bounding box center [181, 614] width 325 height 38
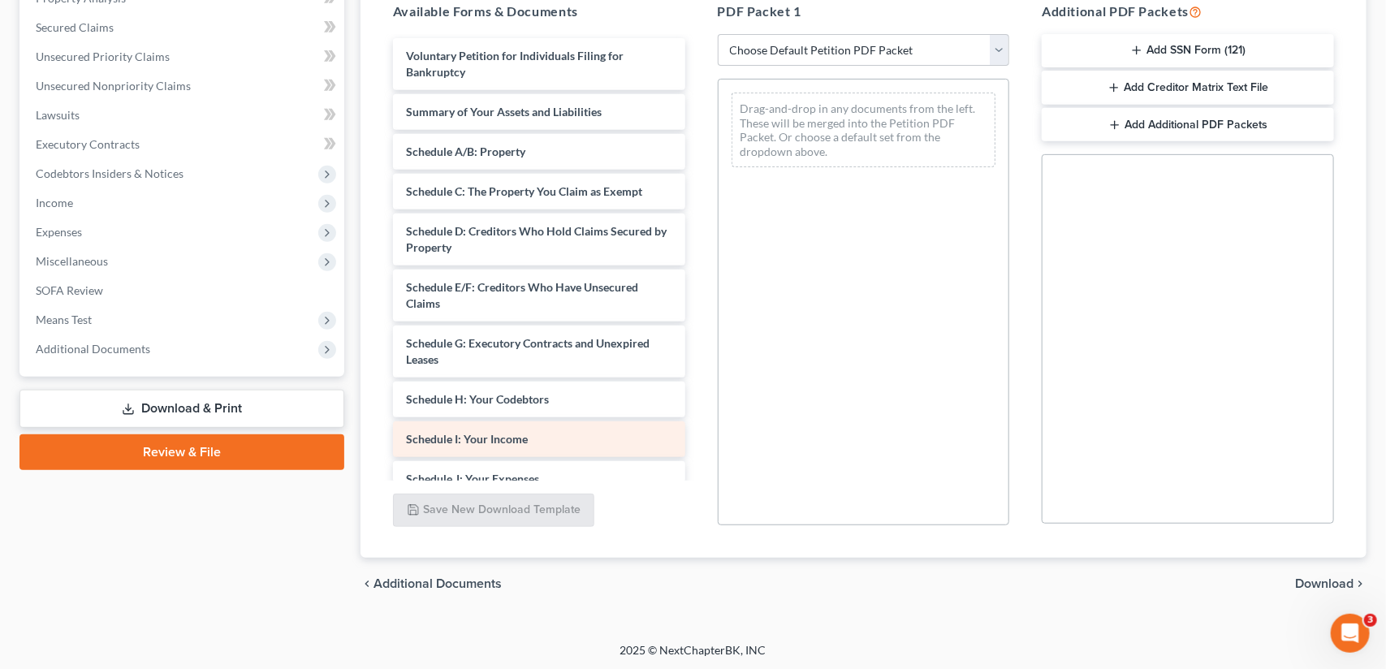
scroll to position [325, 0]
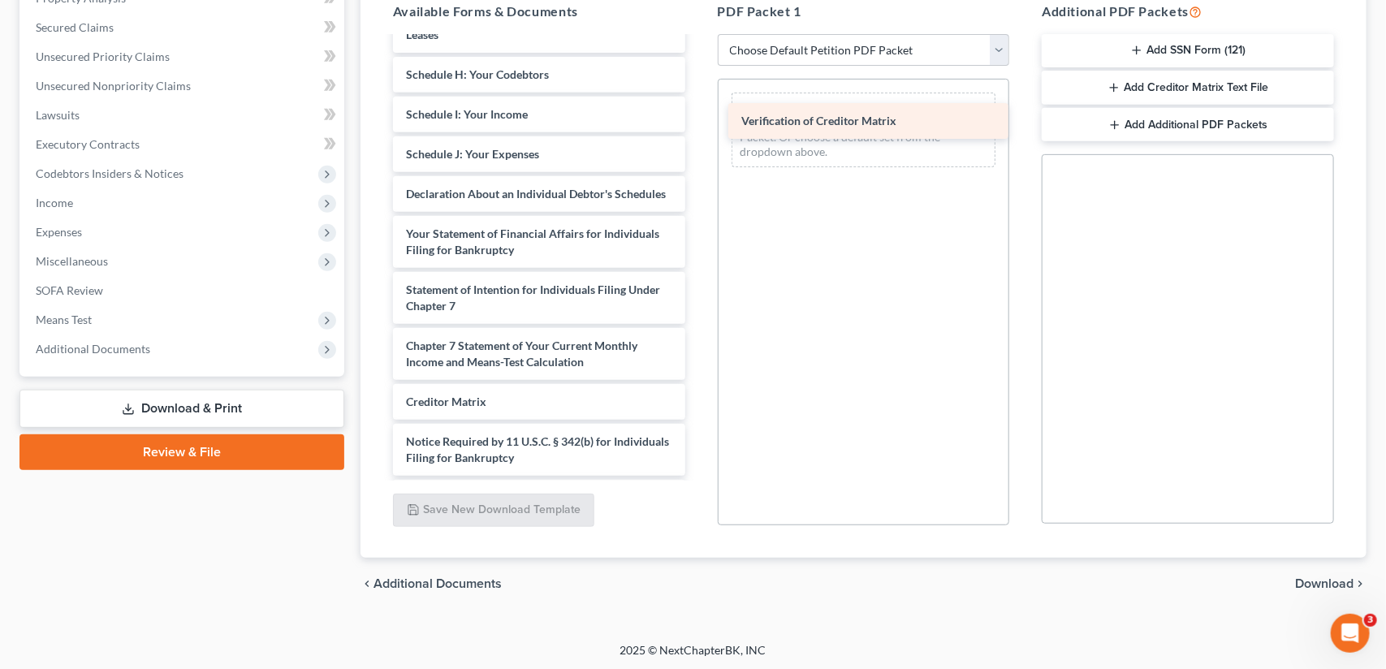
drag, startPoint x: 582, startPoint y: 454, endPoint x: 918, endPoint y: 119, distance: 473.8
click at [698, 119] on div "Verification of Creditor Matrix Voluntary Petition for Individuals Filing for B…" at bounding box center [539, 114] width 318 height 802
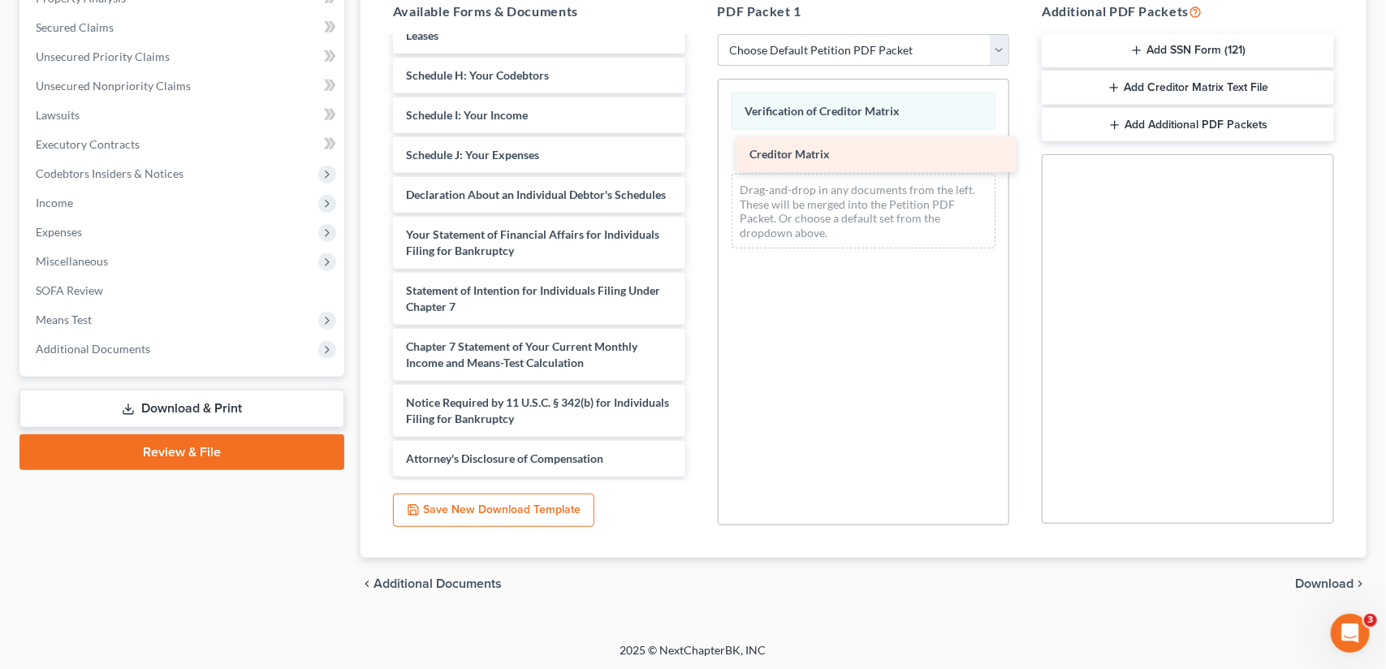
drag, startPoint x: 512, startPoint y: 423, endPoint x: 856, endPoint y: 162, distance: 431.8
click at [698, 162] on div "Creditor Matrix Voluntary Petition for Individuals Filing for Bankruptcy Summar…" at bounding box center [539, 95] width 318 height 763
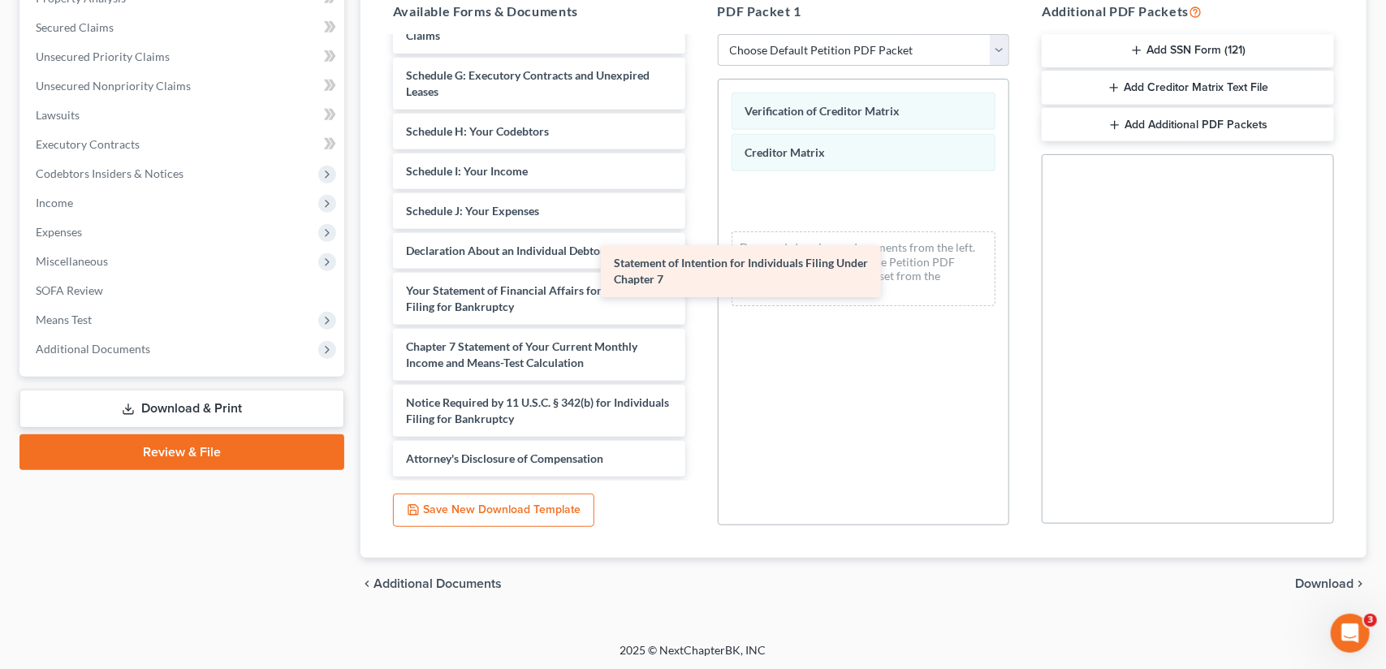
scroll to position [283, 0]
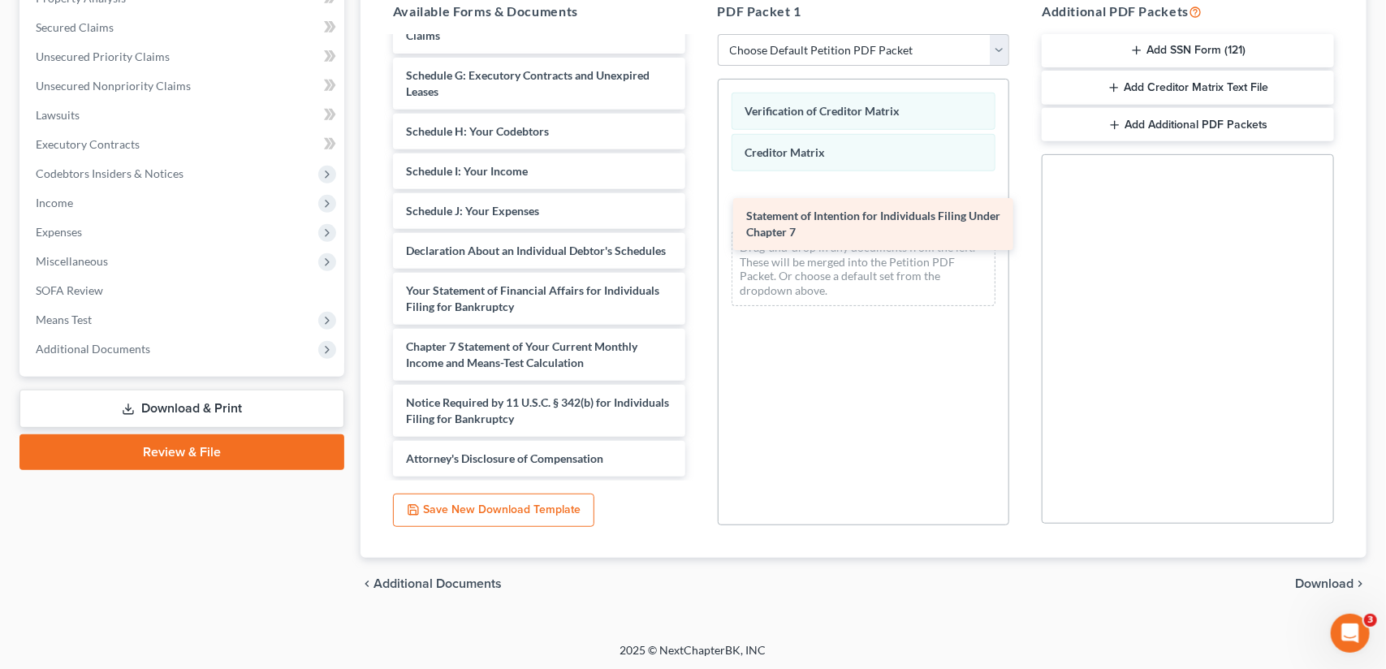
drag, startPoint x: 534, startPoint y: 302, endPoint x: 875, endPoint y: 214, distance: 351.4
click at [698, 214] on div "Statement of Intention for Individuals Filing Under Chapter 7 Voluntary Petitio…" at bounding box center [539, 123] width 318 height 707
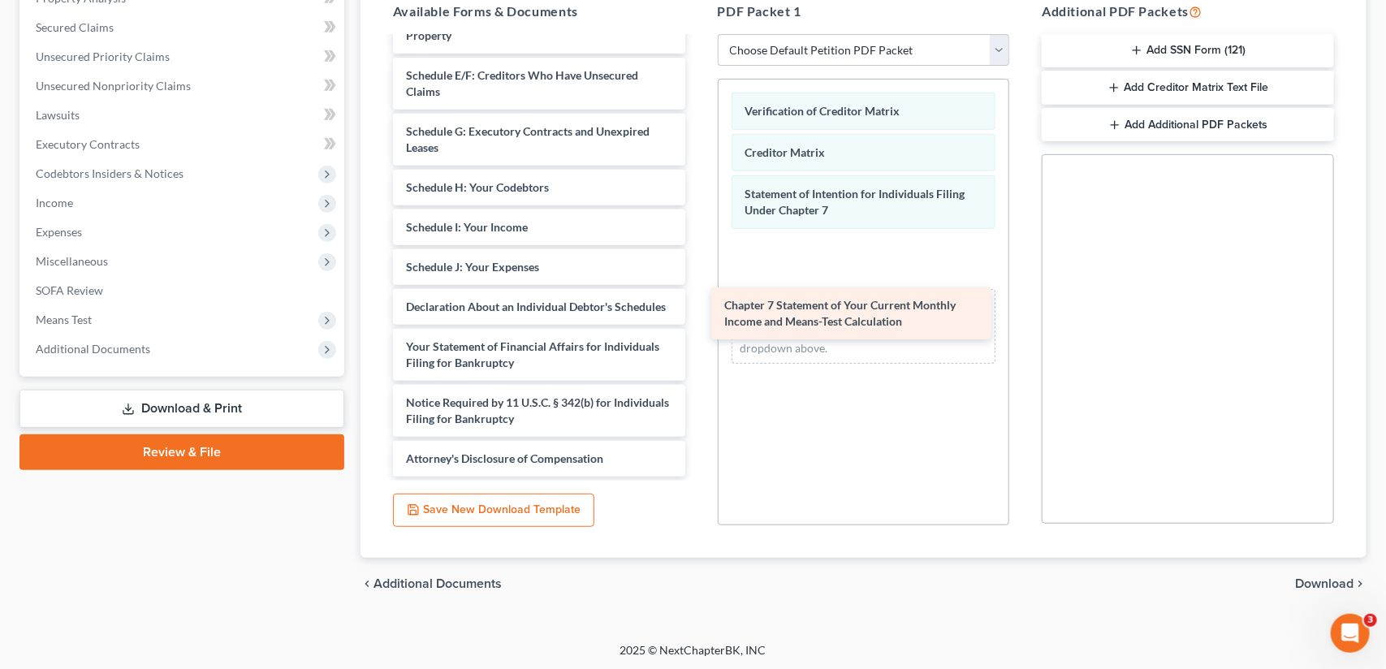
scroll to position [227, 0]
drag, startPoint x: 479, startPoint y: 360, endPoint x: 801, endPoint y: 318, distance: 324.3
click at [698, 318] on div "Chapter 7 Statement of Your Current Monthly Income and Means-Test Calculation V…" at bounding box center [539, 151] width 318 height 651
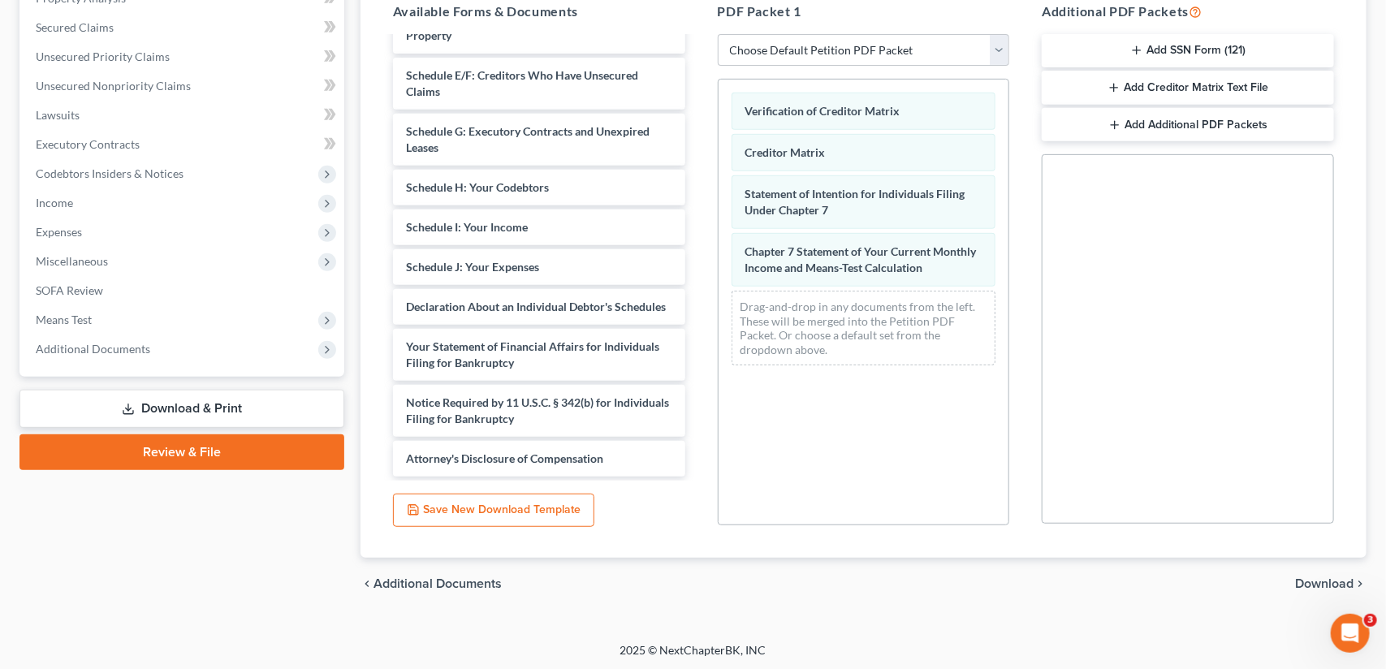
click at [1310, 584] on span "Download" at bounding box center [1324, 583] width 58 height 13
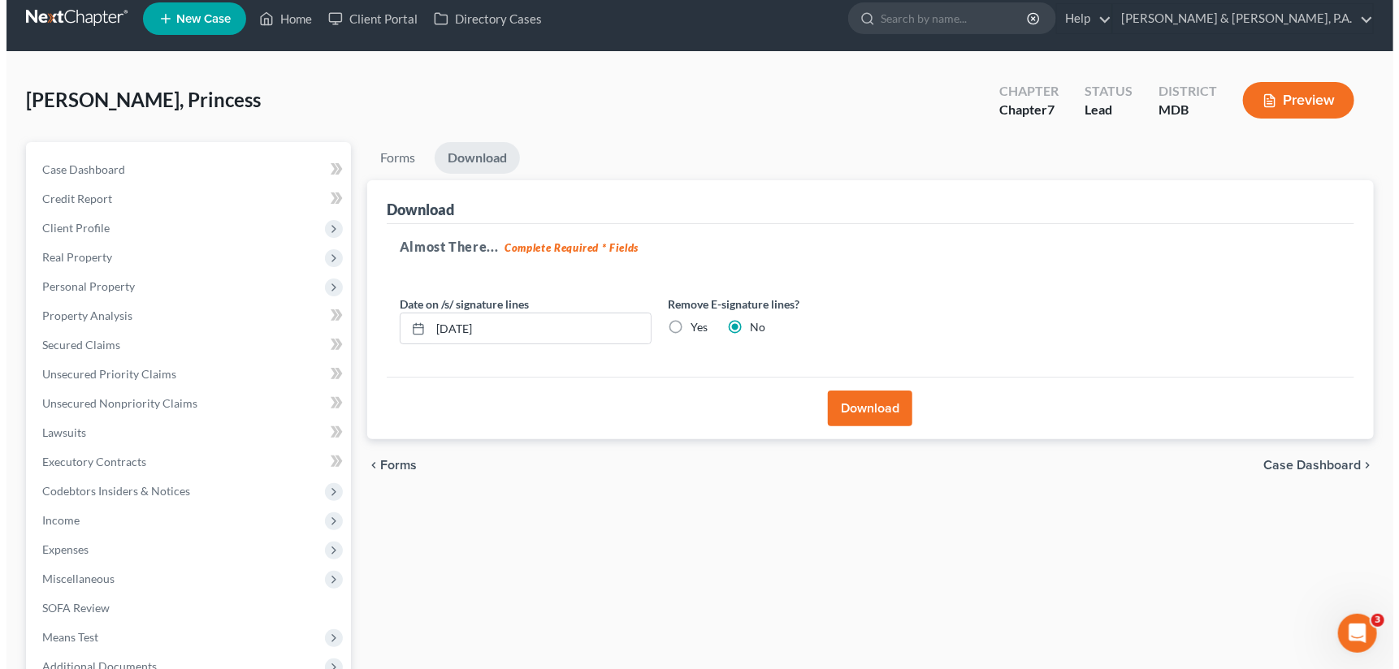
scroll to position [0, 0]
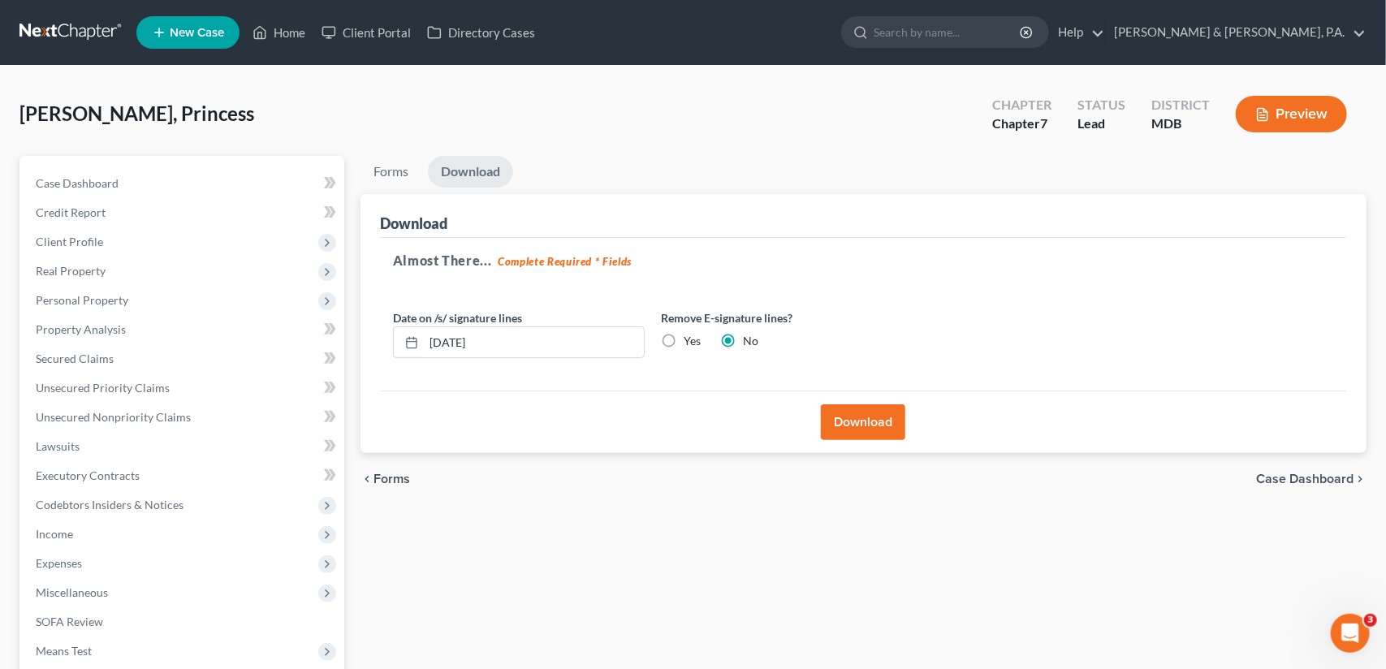
click at [684, 337] on label "Yes" at bounding box center [692, 341] width 17 height 16
click at [690, 337] on input "Yes" at bounding box center [695, 338] width 11 height 11
radio input "true"
radio input "false"
click at [879, 418] on button "Download" at bounding box center [863, 422] width 84 height 36
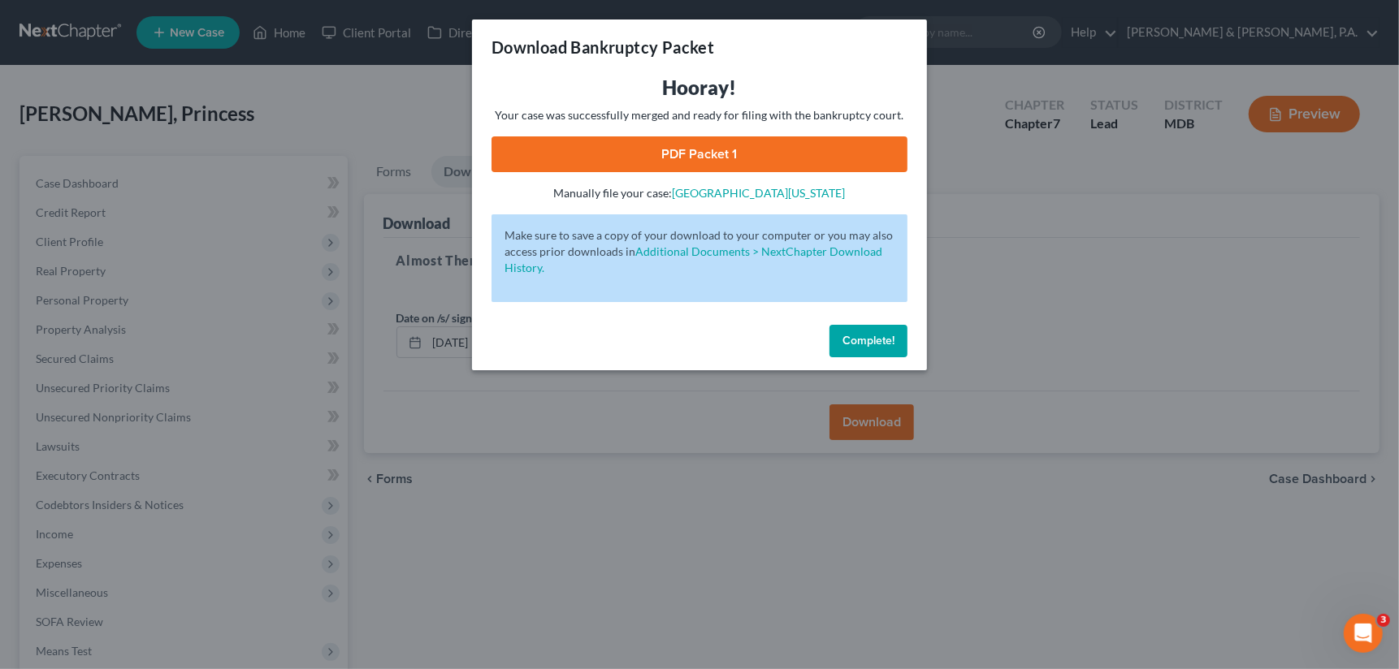
click at [657, 158] on link "PDF Packet 1" at bounding box center [699, 154] width 416 height 36
